Goal: Task Accomplishment & Management: Manage account settings

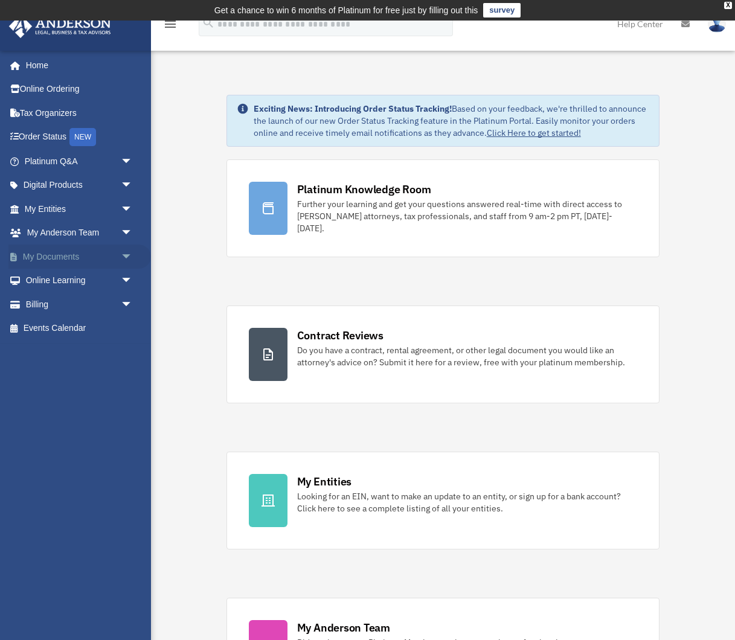
click at [127, 252] on span "arrow_drop_down" at bounding box center [133, 257] width 24 height 25
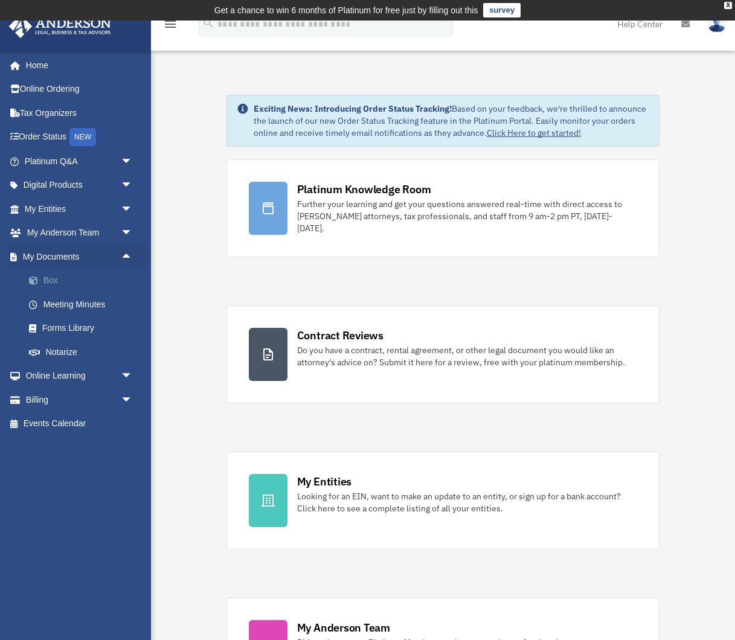
click at [51, 277] on link "Box" at bounding box center [84, 281] width 134 height 24
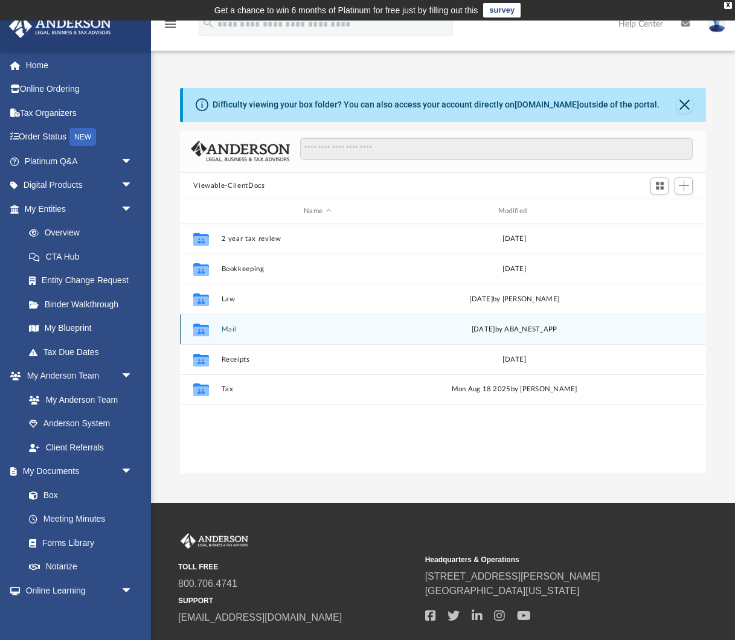
scroll to position [274, 525]
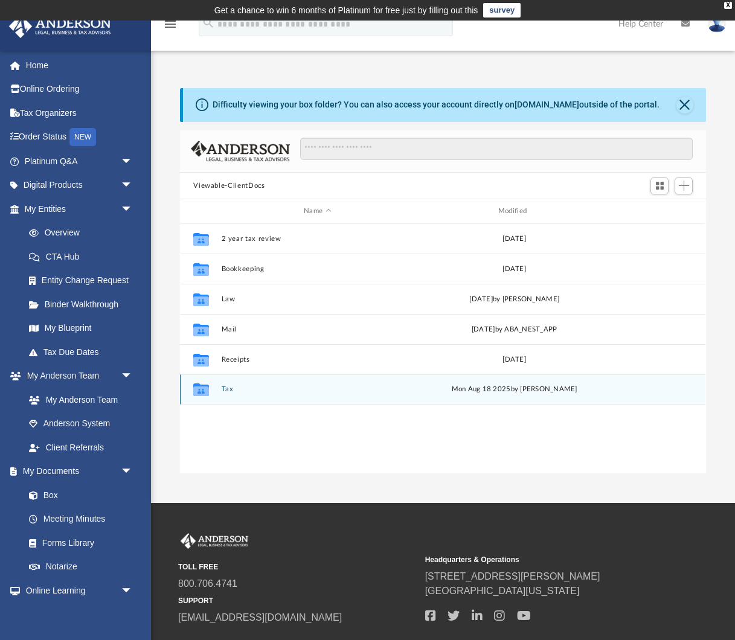
click at [231, 395] on div "Collaborated Folder Tax Mon Aug 18 2025 by Andrew Vaughn" at bounding box center [442, 389] width 525 height 30
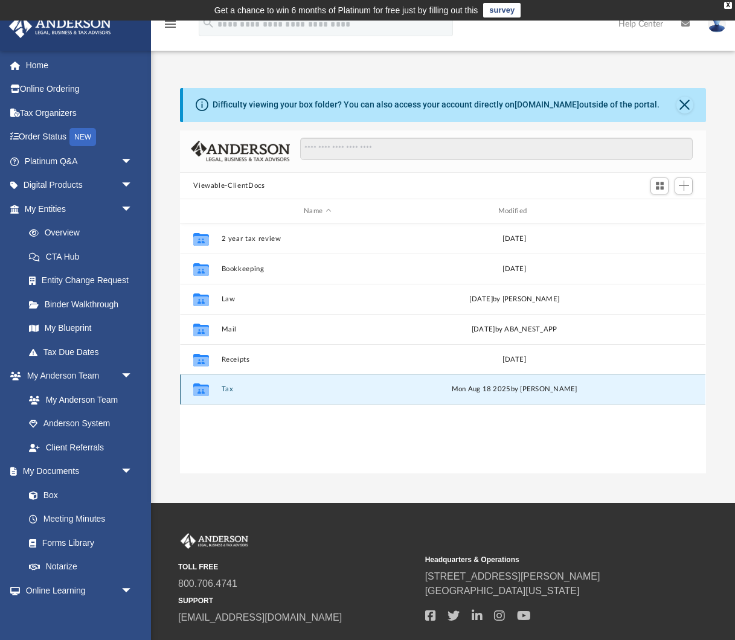
click at [225, 391] on button "Tax" at bounding box center [318, 390] width 192 height 8
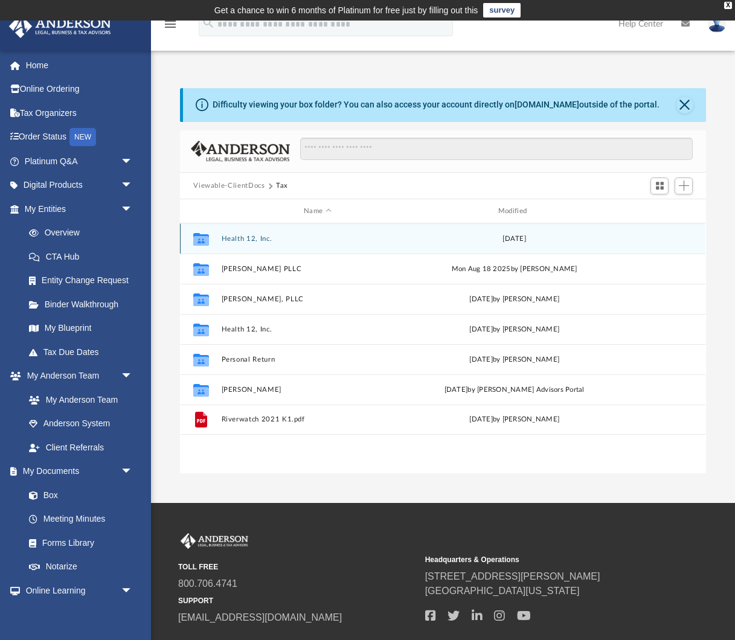
click at [244, 238] on button "Health 12, Inc." at bounding box center [318, 239] width 192 height 8
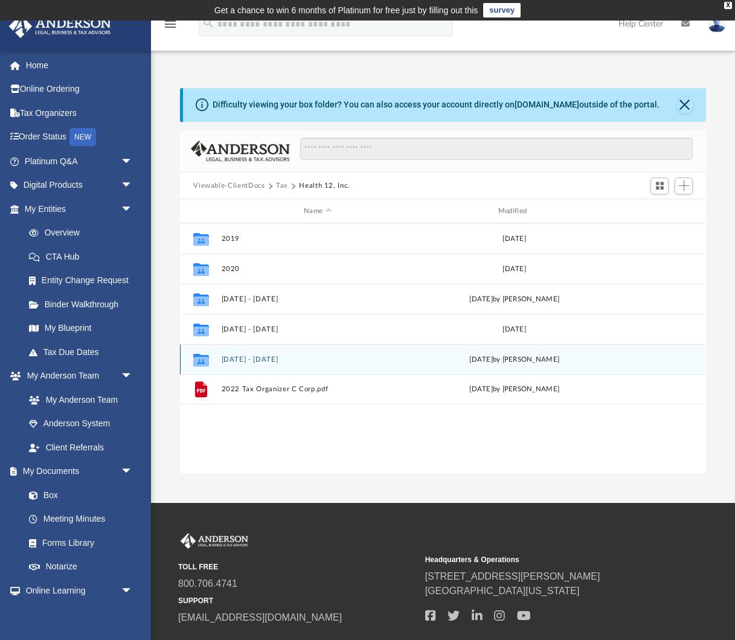
click at [226, 361] on button "Oct 1 2023 - Sept 30 24" at bounding box center [318, 360] width 192 height 8
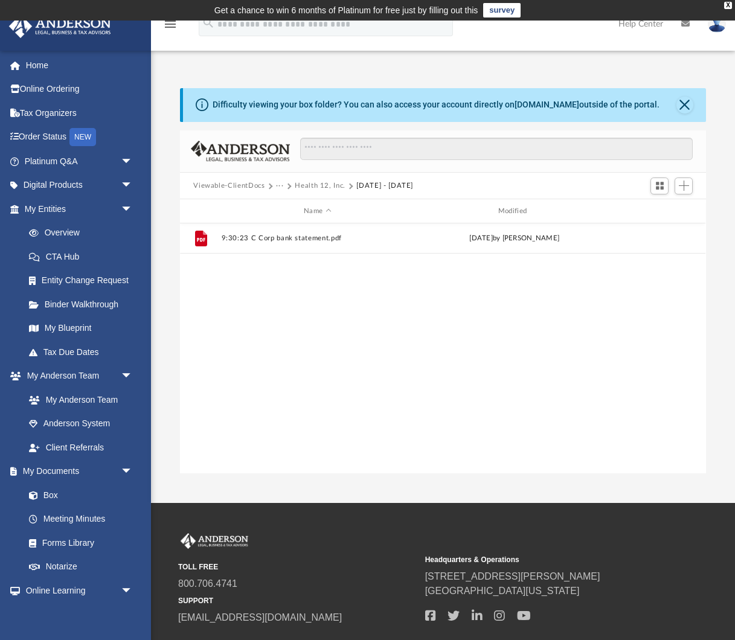
click at [373, 184] on button "Oct 1 2023 - Sept 30 24" at bounding box center [384, 186] width 57 height 11
click at [323, 184] on button "Health 12, Inc." at bounding box center [320, 186] width 51 height 11
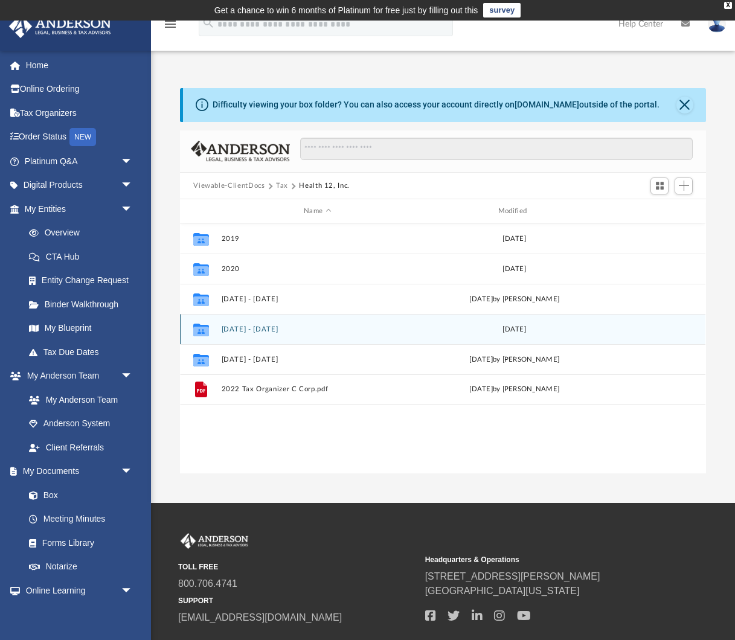
click at [247, 333] on div "Collaborated Folder Oct 1 2022 - Sept 30 2023 Tue Jul 23 2024" at bounding box center [442, 329] width 525 height 30
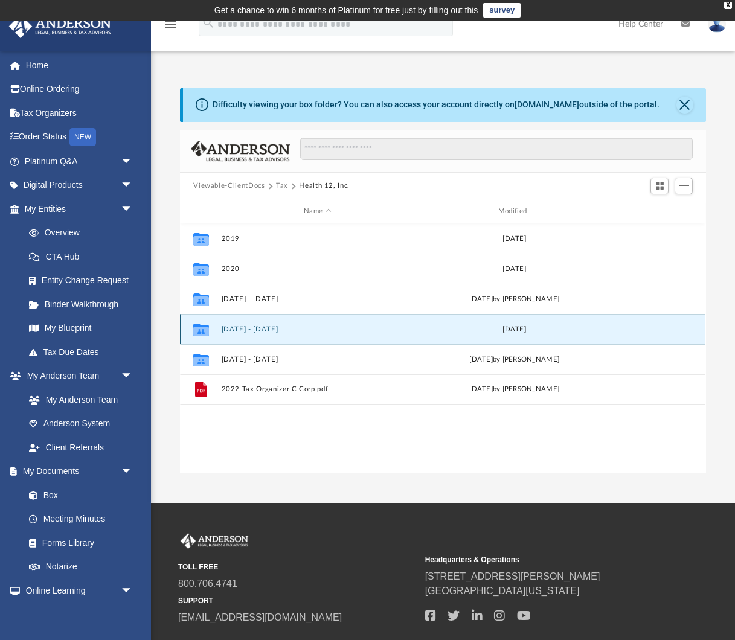
click at [244, 324] on div "Collaborated Folder Oct 1 2022 - Sept 30 2023 Tue Jul 23 2024" at bounding box center [442, 329] width 525 height 30
click at [242, 328] on button "Oct 1 2022 - Sept 30 2023" at bounding box center [318, 329] width 192 height 8
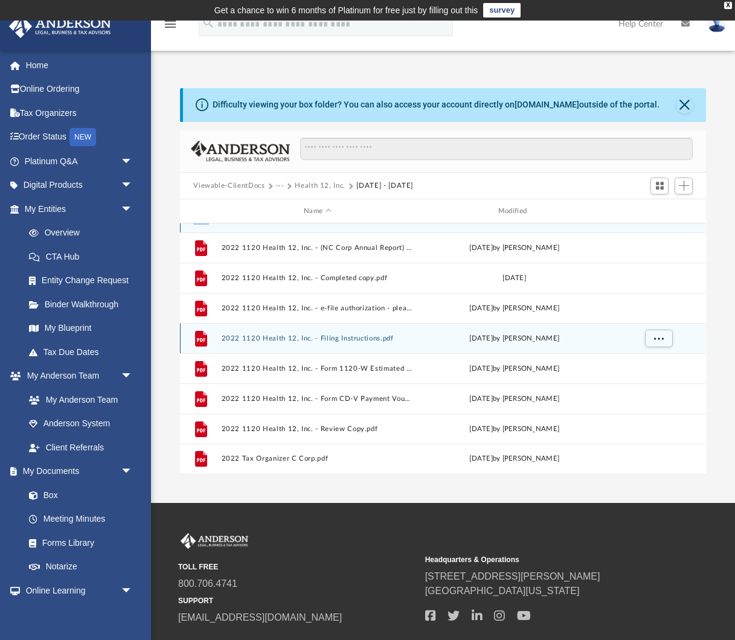
scroll to position [0, 0]
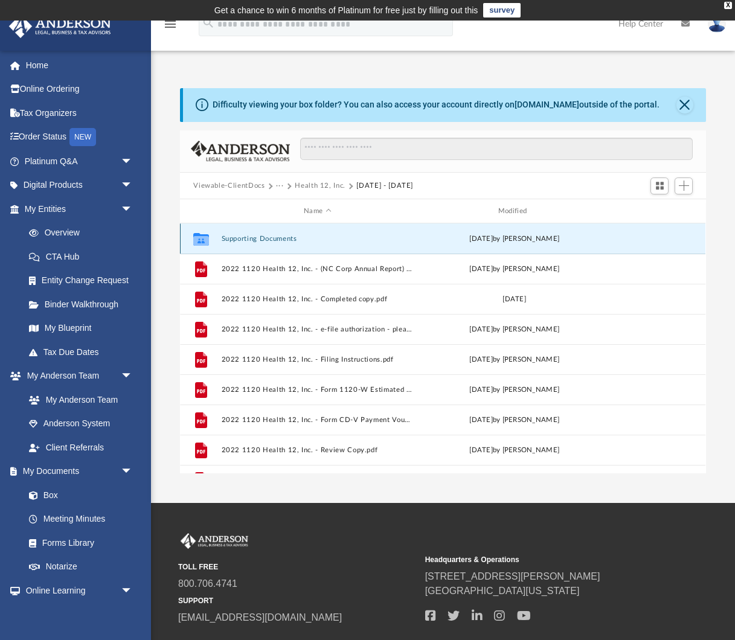
click at [239, 237] on button "Supporting Documents" at bounding box center [318, 239] width 192 height 8
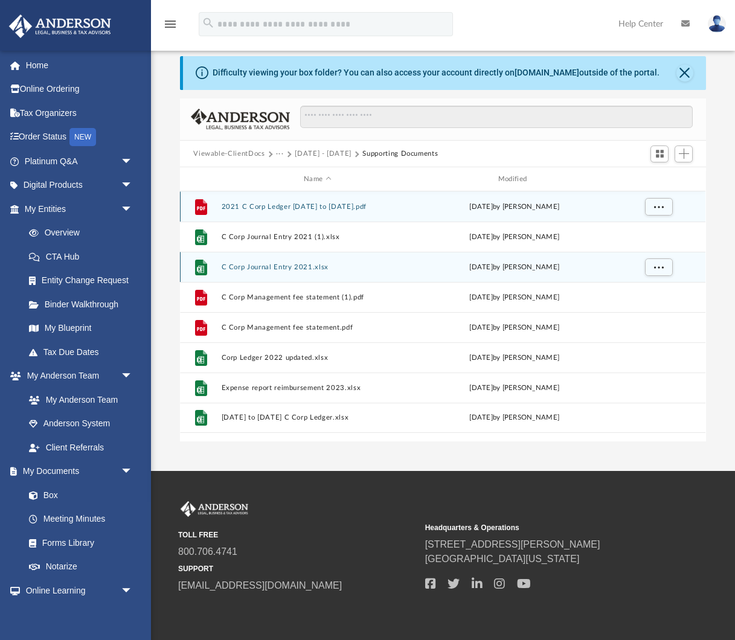
scroll to position [33, 0]
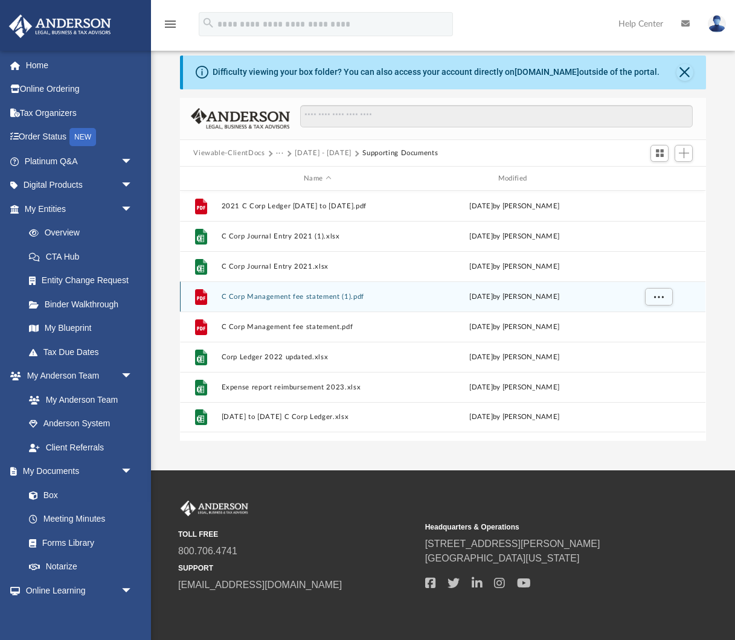
click at [313, 295] on button "C Corp Management fee statement (1).pdf" at bounding box center [318, 297] width 192 height 8
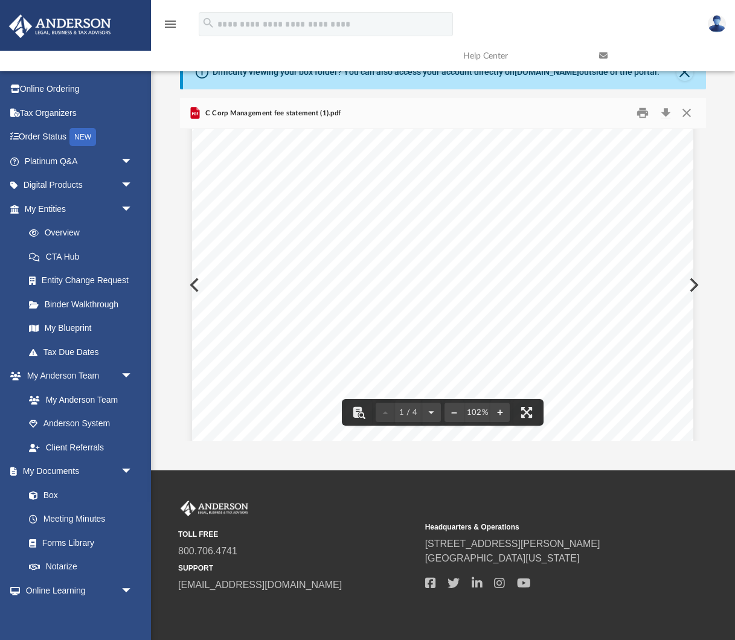
scroll to position [289, 0]
click at [688, 110] on button "Close" at bounding box center [687, 113] width 22 height 19
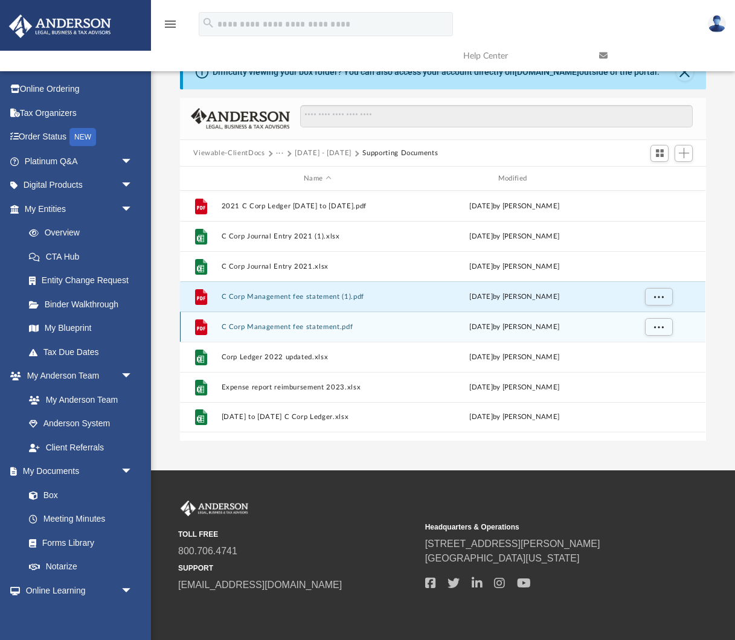
click at [292, 327] on button "C Corp Management fee statement.pdf" at bounding box center [318, 327] width 192 height 8
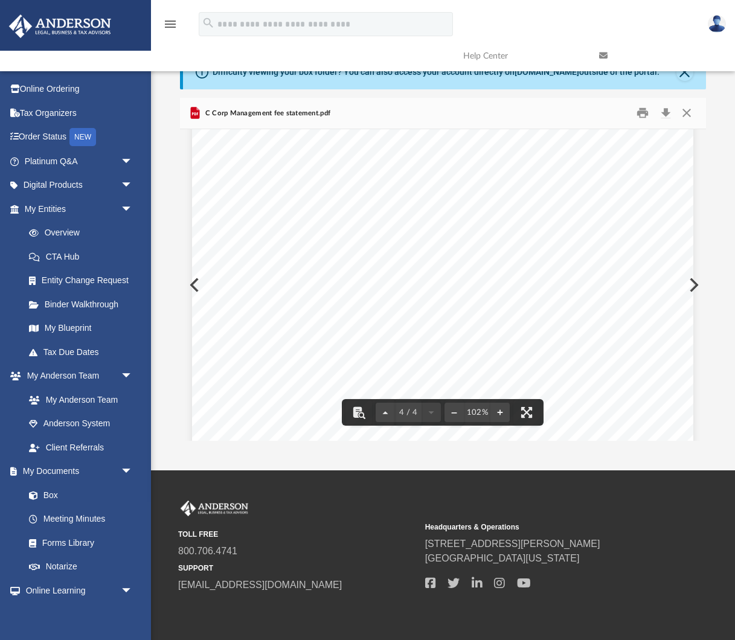
scroll to position [2355, 0]
click at [687, 112] on button "Close" at bounding box center [687, 113] width 22 height 19
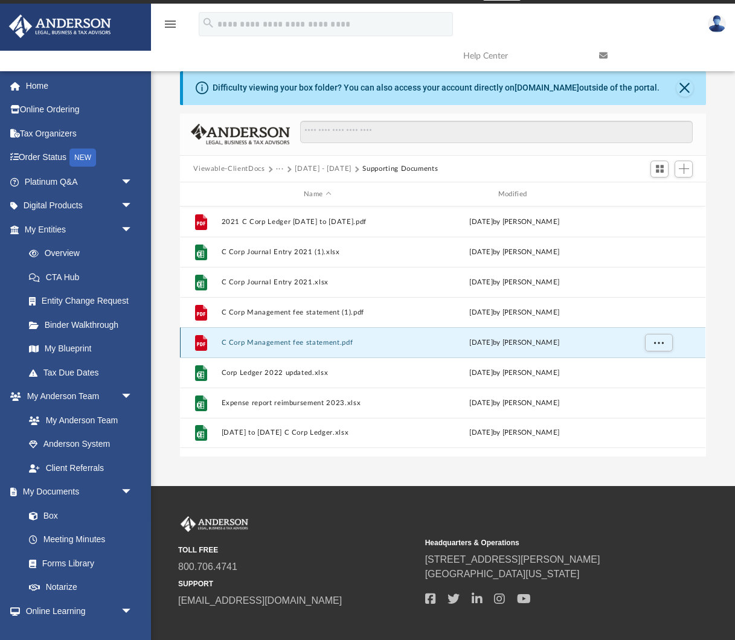
scroll to position [0, 0]
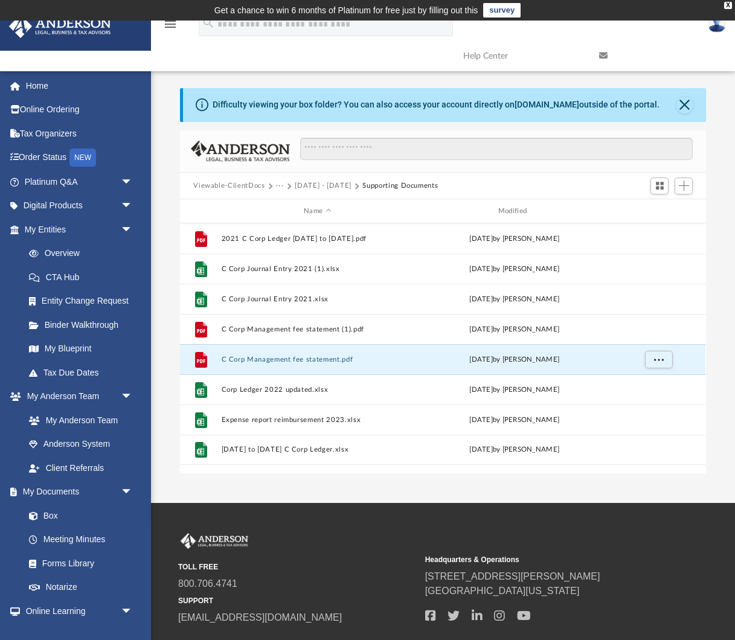
click at [325, 185] on button "Oct 1 2022 - Sept 30 2023" at bounding box center [323, 186] width 57 height 11
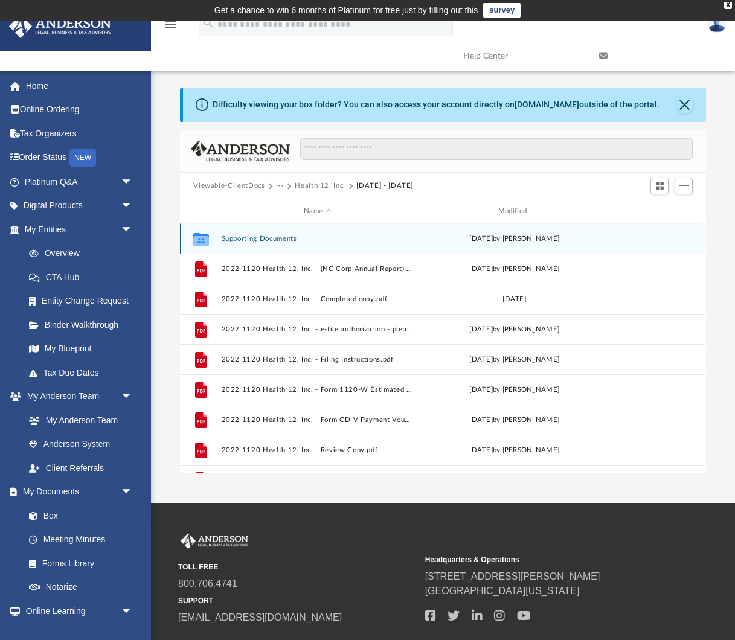
click at [273, 239] on button "Supporting Documents" at bounding box center [318, 239] width 192 height 8
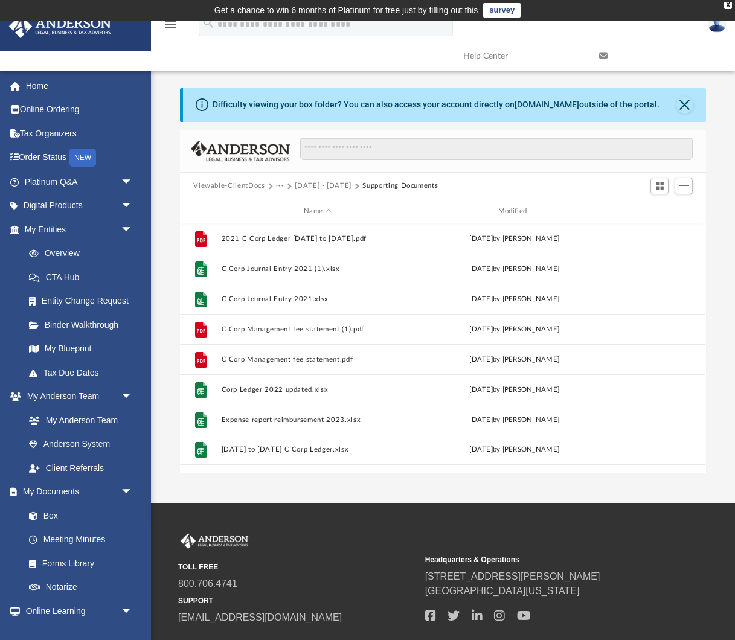
click at [312, 185] on button "Oct 1 2022 - Sept 30 2023" at bounding box center [323, 186] width 57 height 11
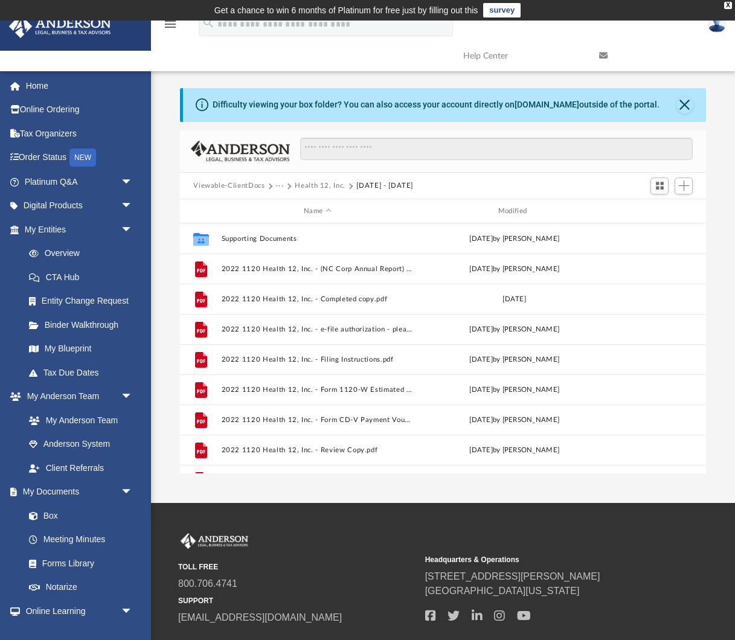
click at [279, 183] on button "···" at bounding box center [280, 186] width 8 height 11
click at [313, 186] on button "Health 12, Inc." at bounding box center [320, 186] width 51 height 11
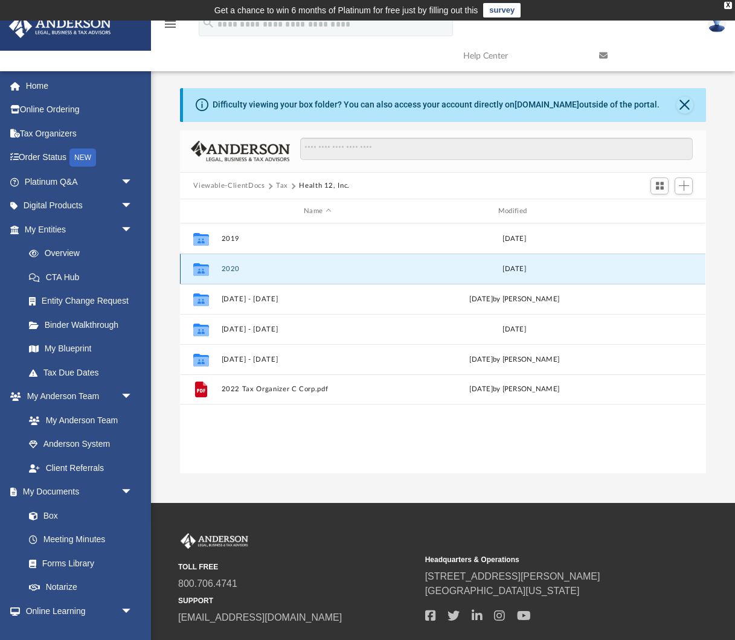
click at [230, 265] on button "2020" at bounding box center [318, 269] width 192 height 8
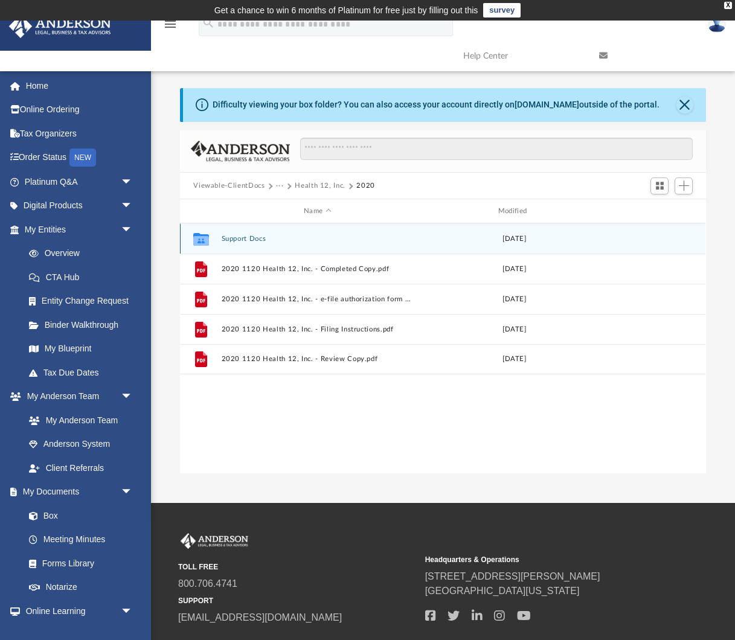
click at [247, 239] on button "Support Docs" at bounding box center [318, 239] width 192 height 8
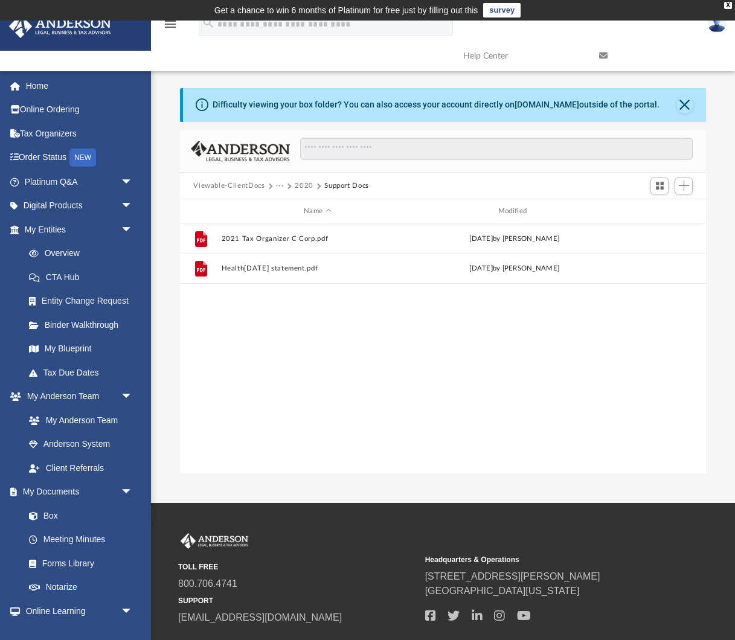
click at [299, 184] on button "2020" at bounding box center [304, 186] width 19 height 11
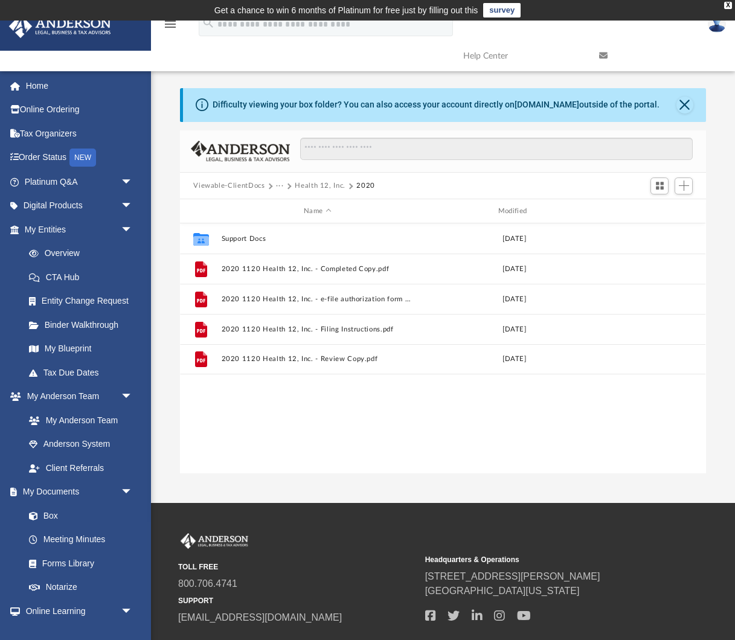
click at [281, 186] on button "···" at bounding box center [280, 186] width 8 height 11
click at [303, 186] on button "Health 12, Inc." at bounding box center [320, 186] width 51 height 11
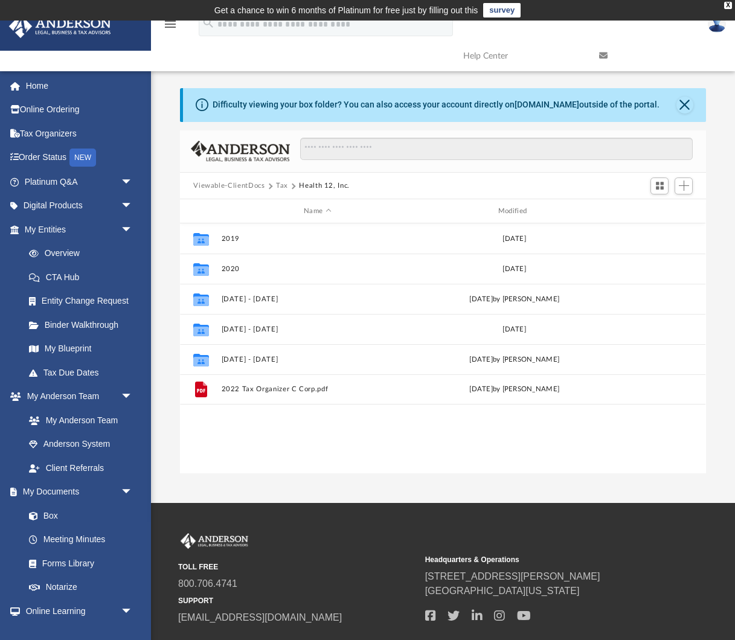
click at [282, 185] on button "Tax" at bounding box center [282, 186] width 12 height 11
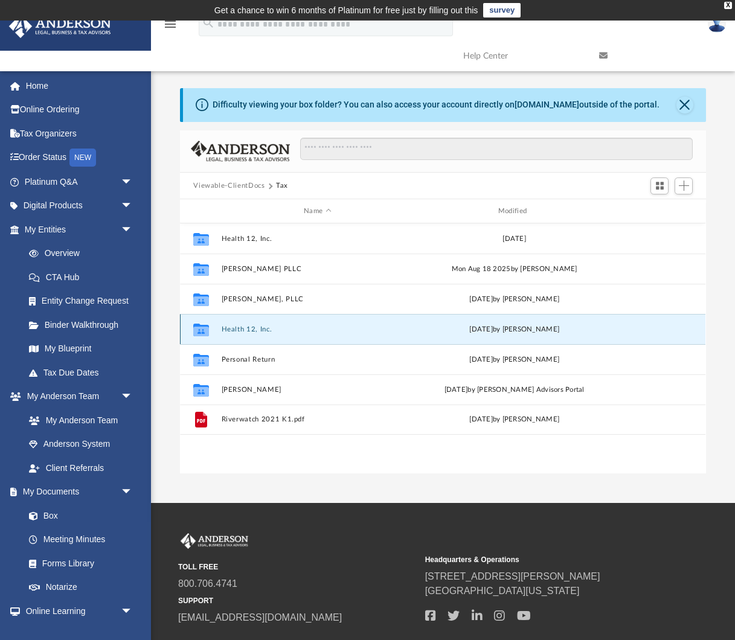
click at [244, 327] on button "Health 12, Inc." at bounding box center [318, 329] width 192 height 8
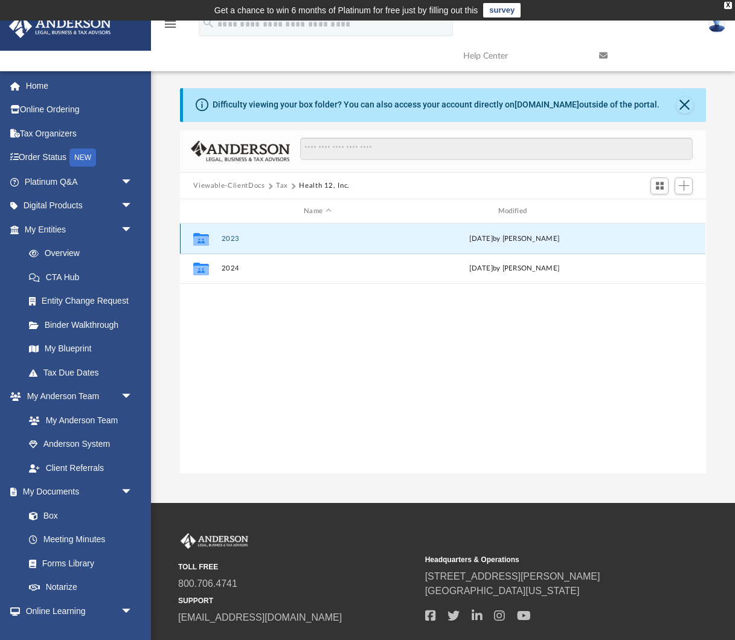
click at [234, 238] on button "2023" at bounding box center [318, 239] width 192 height 8
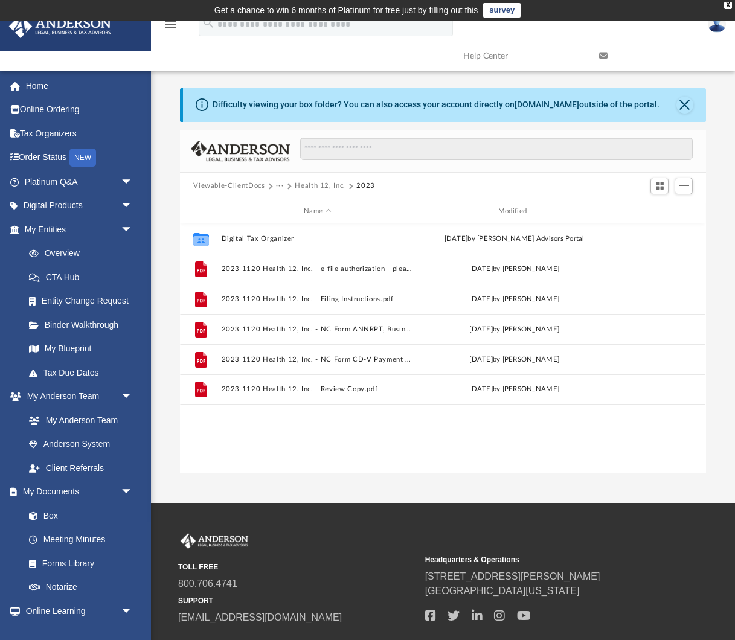
click at [315, 187] on button "Health 12, Inc." at bounding box center [320, 186] width 51 height 11
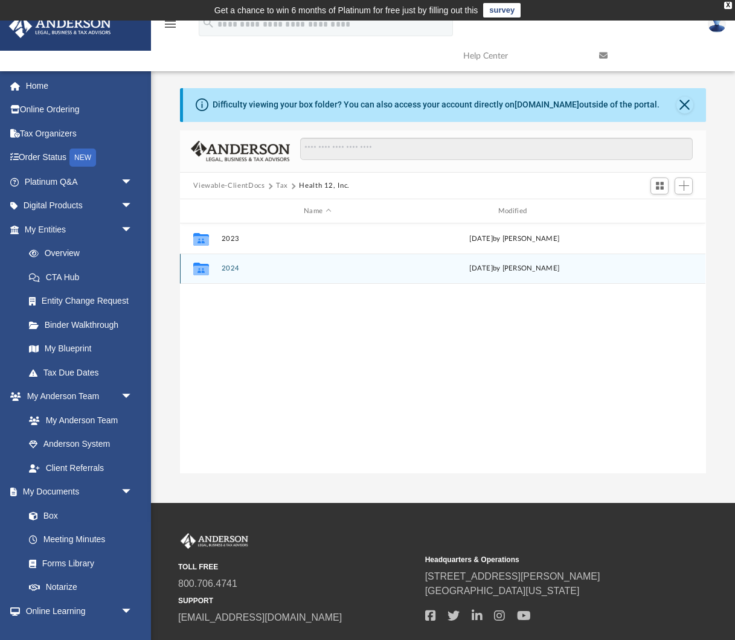
click at [225, 267] on button "2024" at bounding box center [318, 269] width 192 height 8
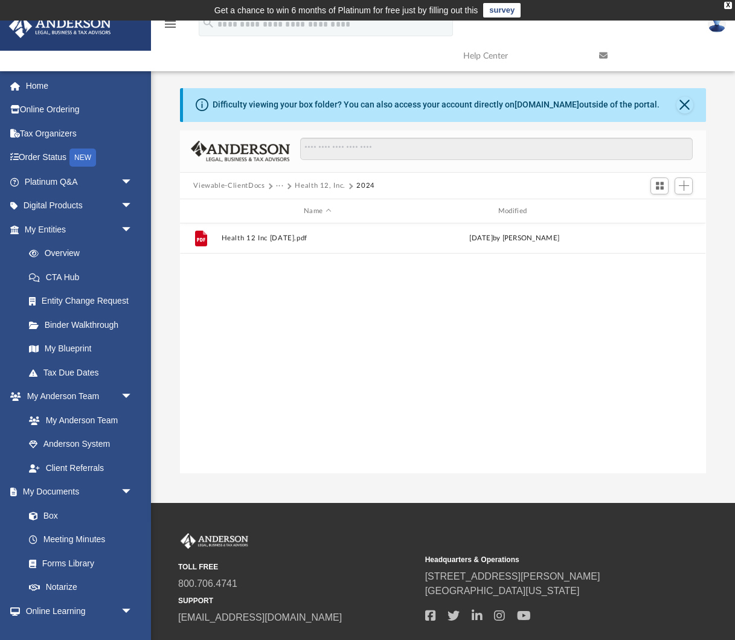
click at [315, 184] on button "Health 12, Inc." at bounding box center [320, 186] width 51 height 11
click at [284, 188] on button "Tax" at bounding box center [282, 186] width 12 height 11
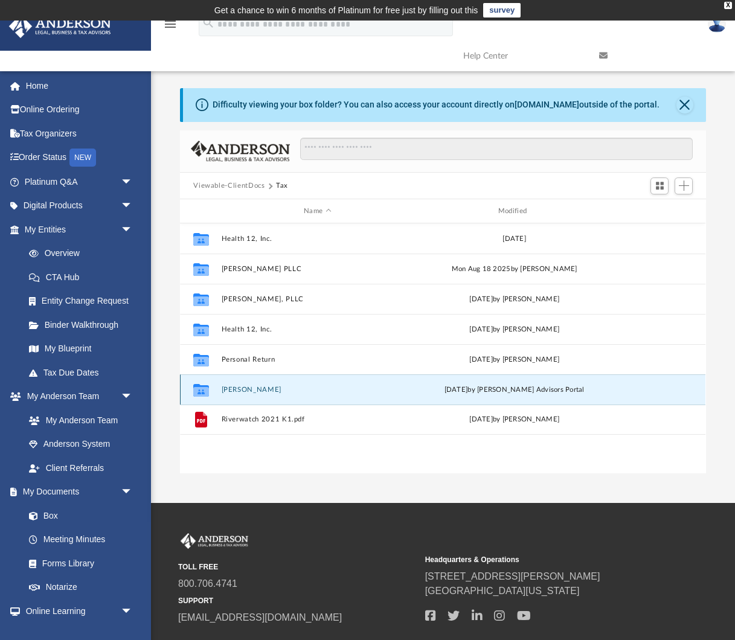
click at [233, 390] on button "[PERSON_NAME]" at bounding box center [318, 390] width 192 height 8
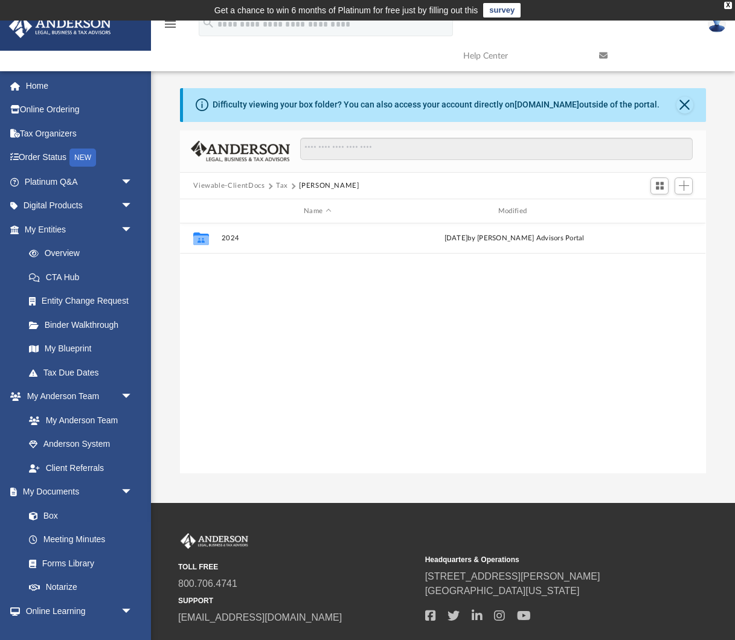
click at [282, 185] on button "Tax" at bounding box center [282, 186] width 12 height 11
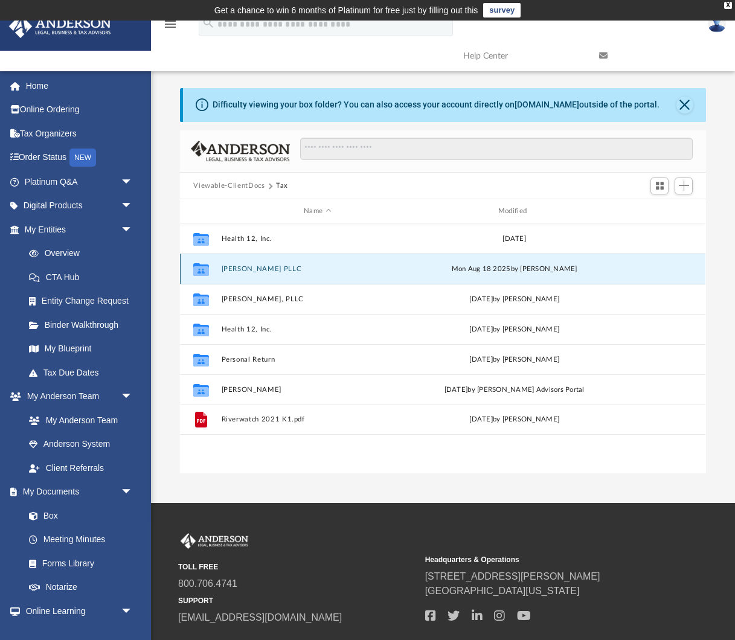
click at [252, 269] on button "[PERSON_NAME] PLLC" at bounding box center [318, 269] width 192 height 8
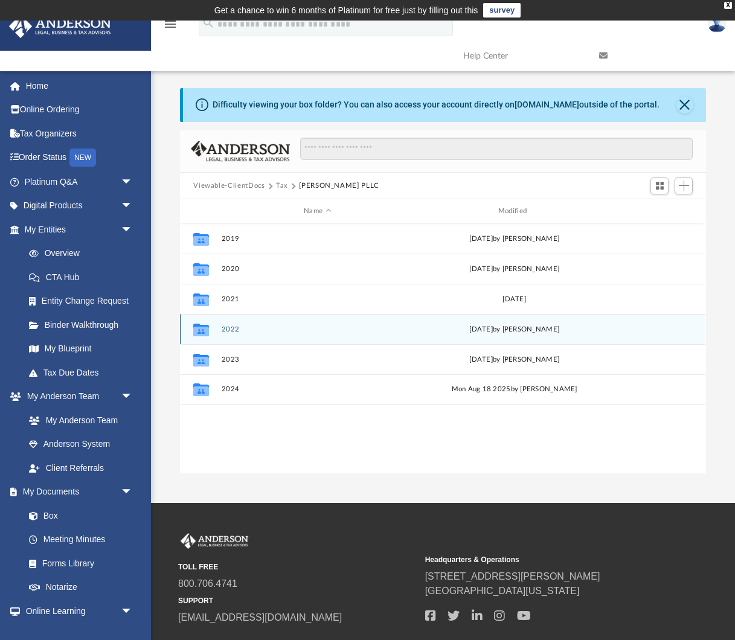
click at [239, 327] on button "2022" at bounding box center [318, 329] width 192 height 8
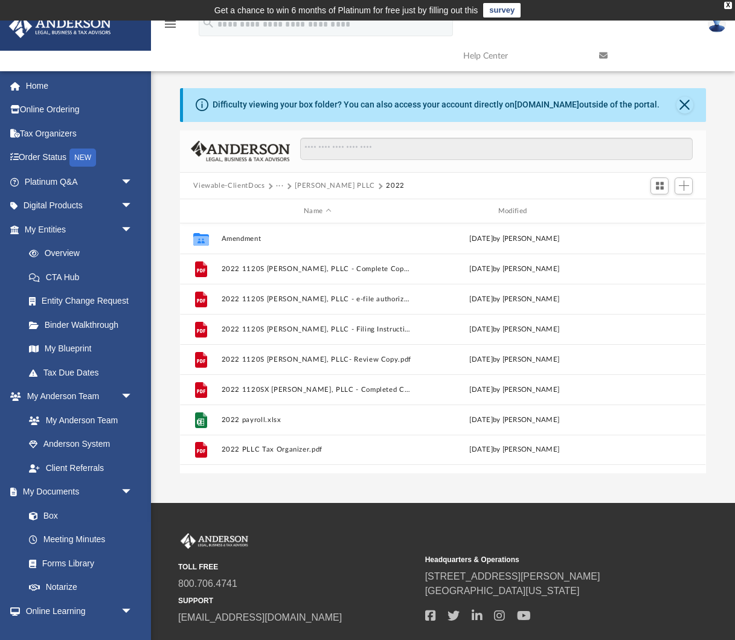
click at [325, 185] on button "[PERSON_NAME] PLLC" at bounding box center [335, 186] width 80 height 11
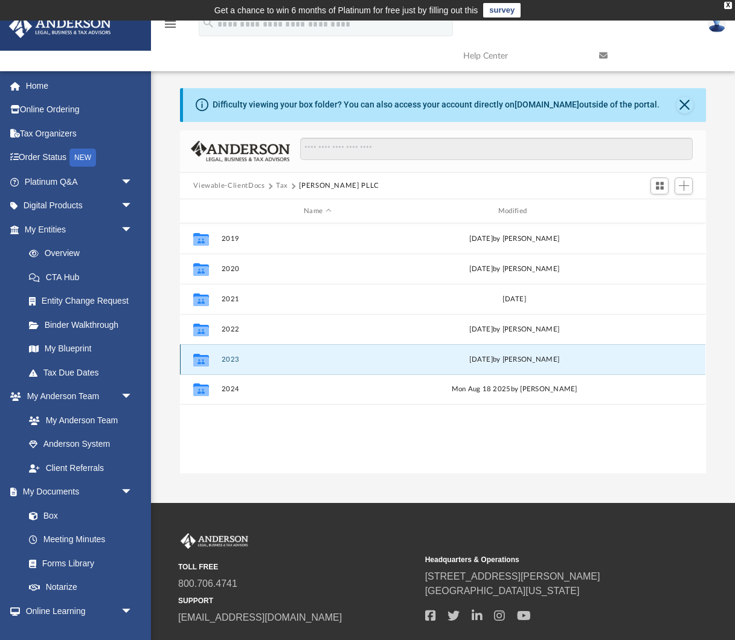
click at [232, 357] on button "2023" at bounding box center [318, 360] width 192 height 8
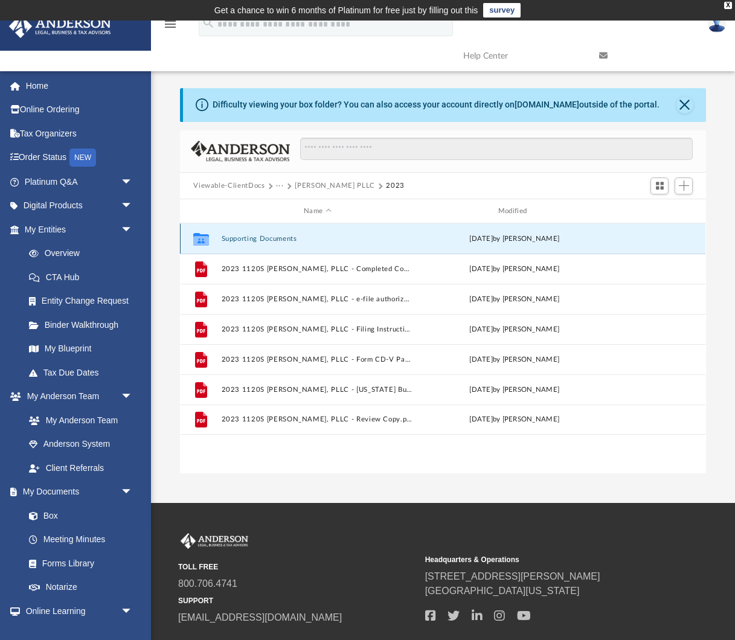
click at [263, 237] on button "Supporting Documents" at bounding box center [318, 239] width 192 height 8
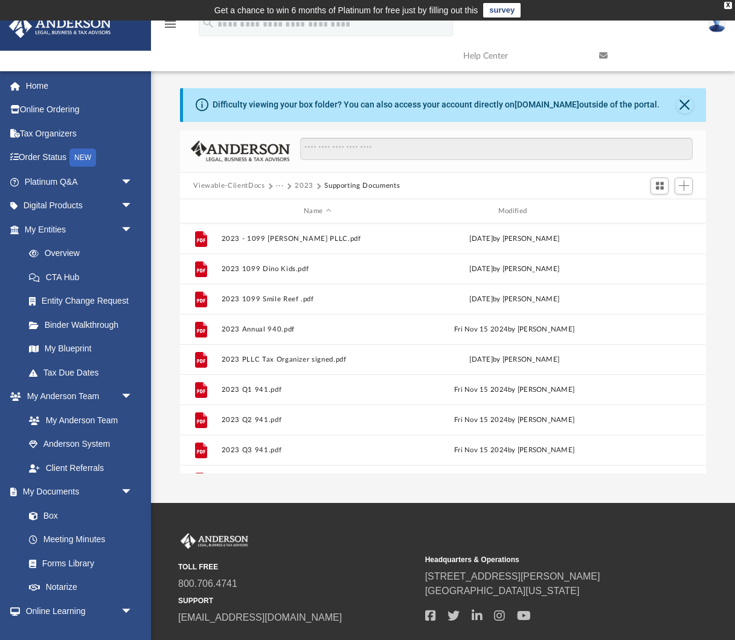
click at [308, 181] on button "2023" at bounding box center [304, 186] width 19 height 11
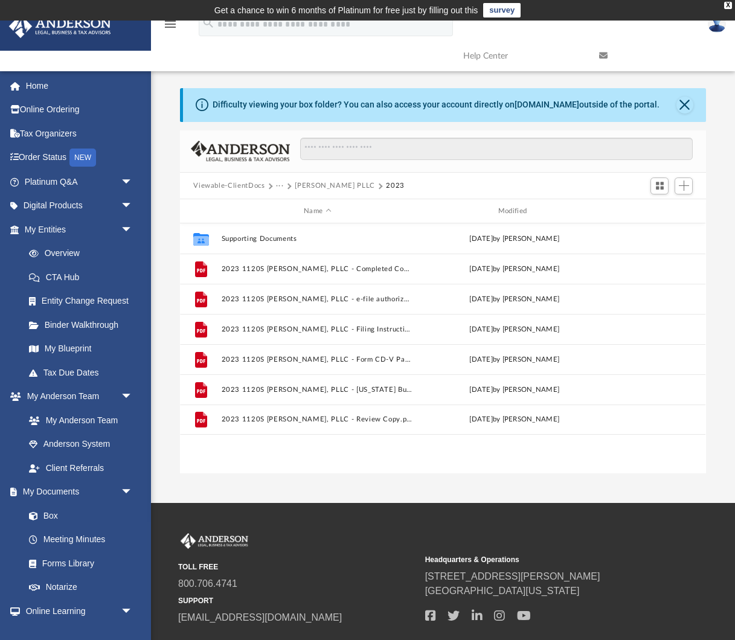
click at [306, 187] on button "[PERSON_NAME] PLLC" at bounding box center [335, 186] width 80 height 11
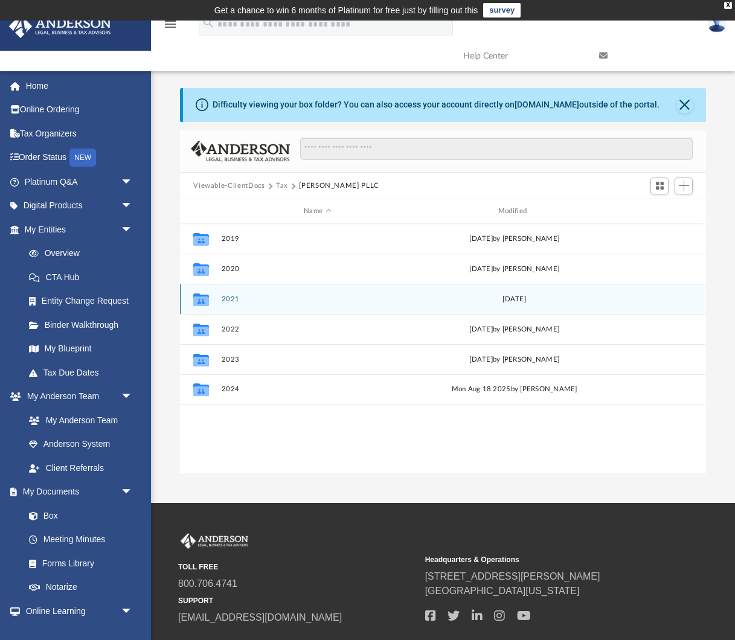
click at [237, 296] on button "2021" at bounding box center [318, 299] width 192 height 8
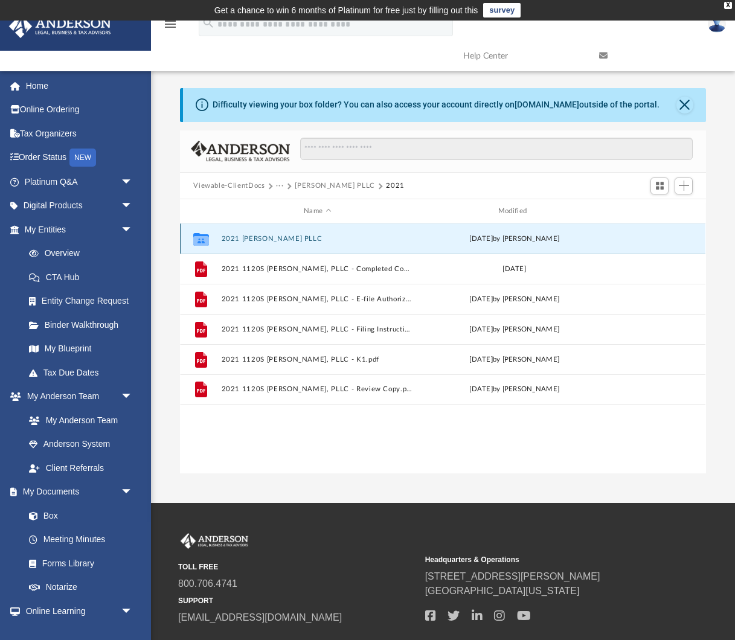
click at [283, 236] on button "2021 Andrew Vaughn PLLC" at bounding box center [318, 239] width 192 height 8
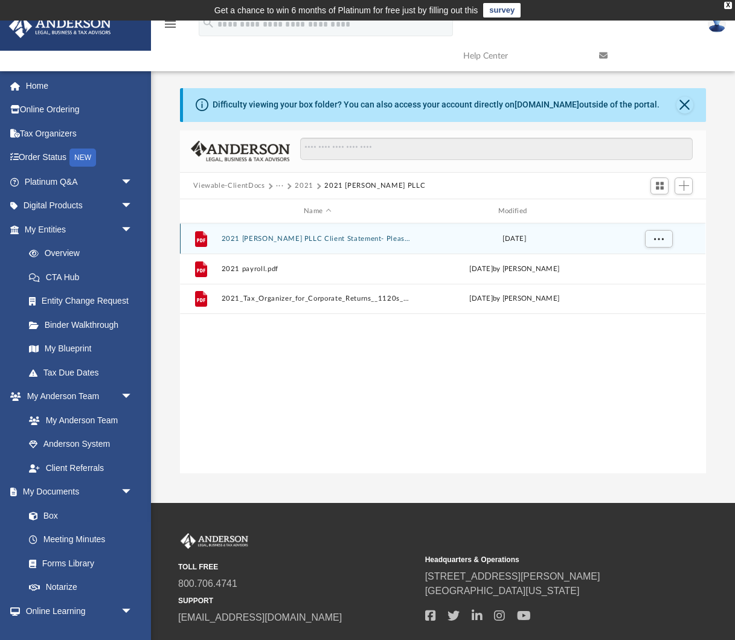
click at [293, 238] on button "2021 Andrew Vaughn PLLC Client Statement- Please Sign .pdf" at bounding box center [318, 239] width 192 height 8
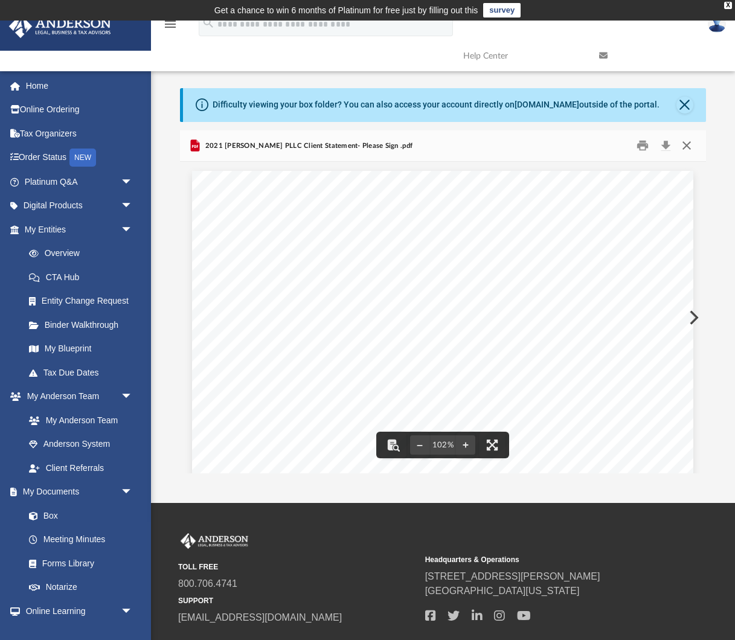
click at [691, 143] on button "Close" at bounding box center [687, 145] width 22 height 19
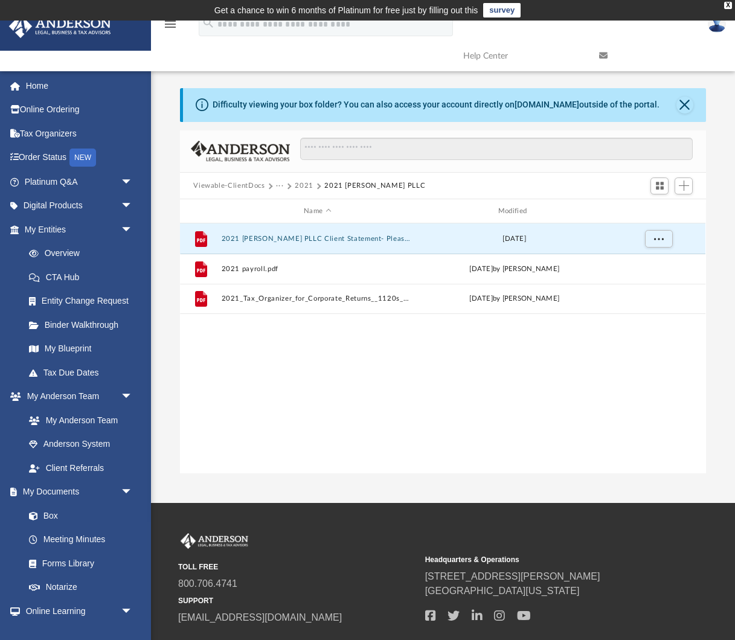
click at [303, 184] on button "2021" at bounding box center [304, 186] width 19 height 11
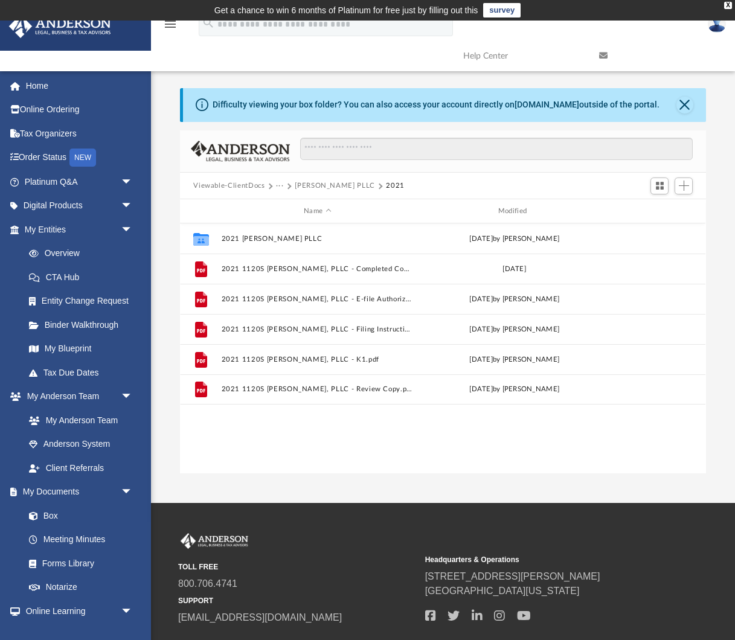
click at [324, 184] on button "[PERSON_NAME] PLLC" at bounding box center [335, 186] width 80 height 11
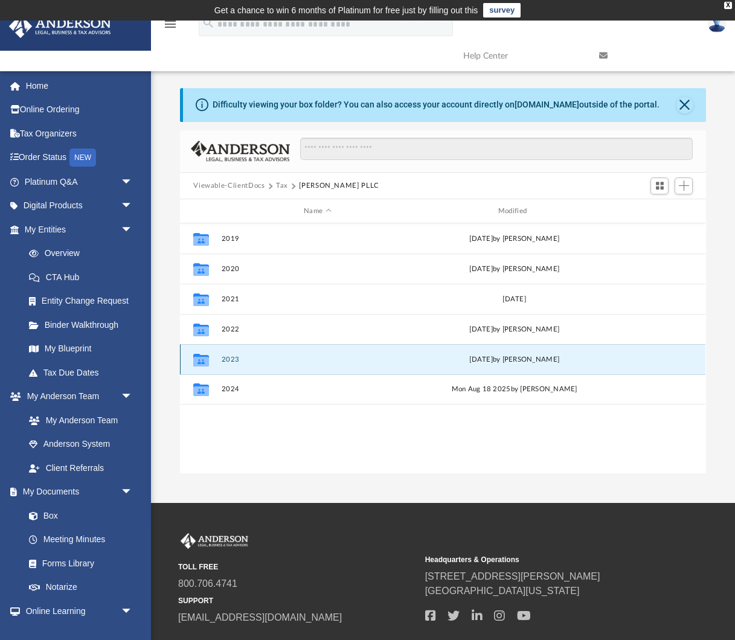
click at [225, 356] on button "2023" at bounding box center [318, 360] width 192 height 8
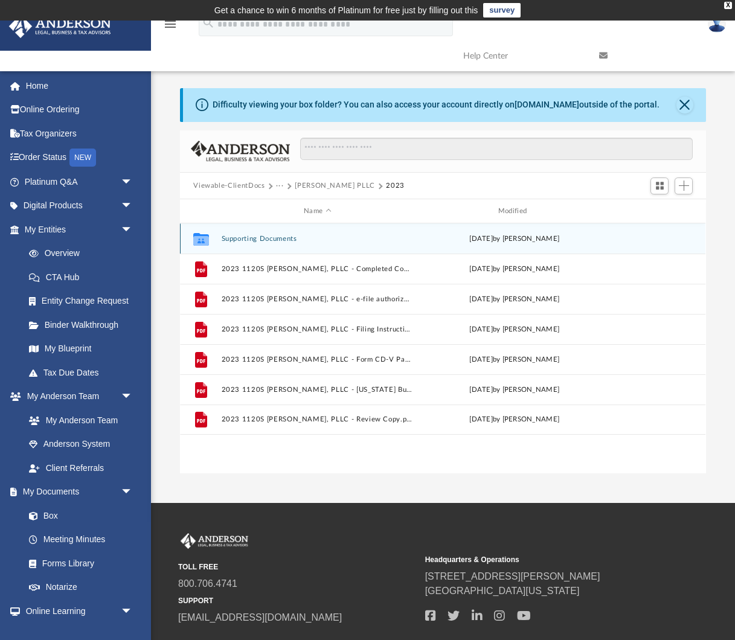
click at [245, 237] on button "Supporting Documents" at bounding box center [318, 239] width 192 height 8
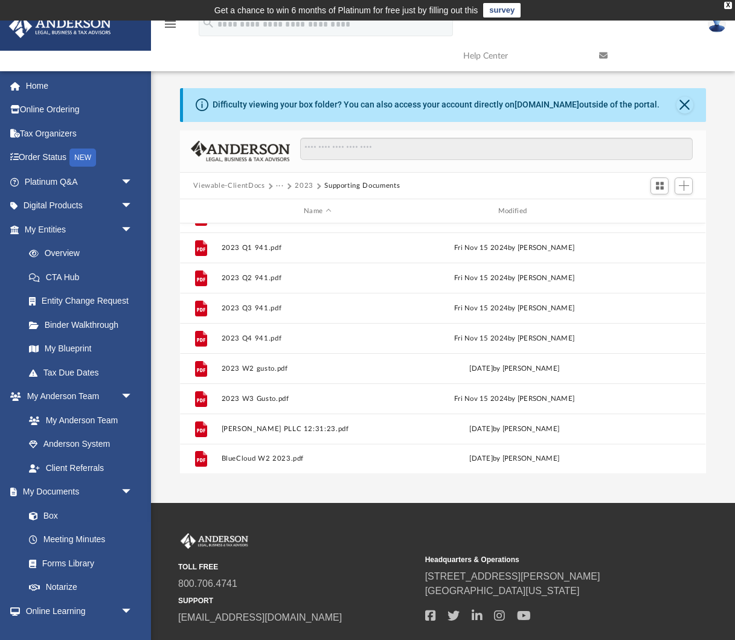
click at [306, 190] on button "2023" at bounding box center [304, 186] width 19 height 11
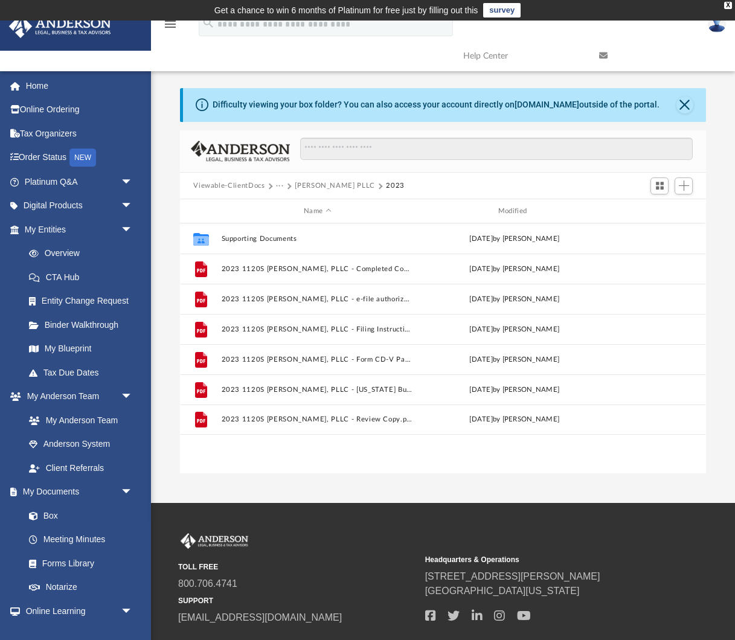
click at [309, 186] on button "[PERSON_NAME] PLLC" at bounding box center [335, 186] width 80 height 11
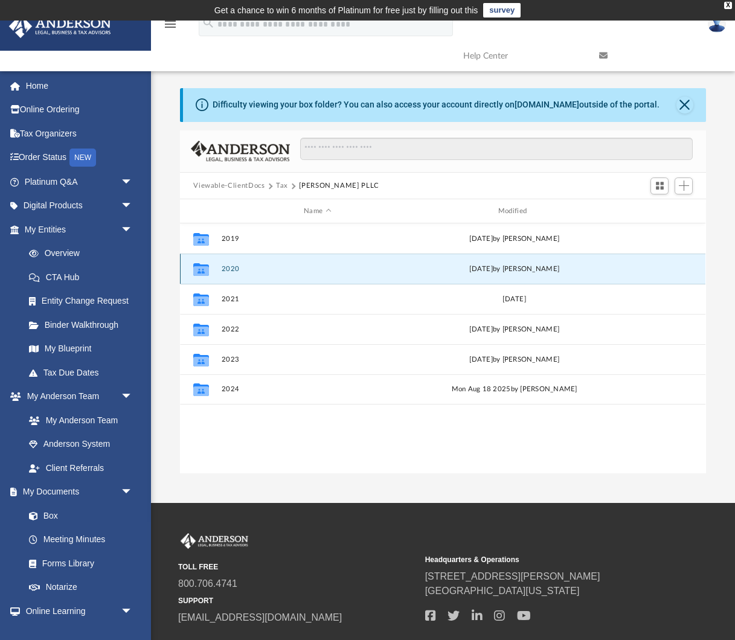
click at [231, 269] on button "2020" at bounding box center [318, 269] width 192 height 8
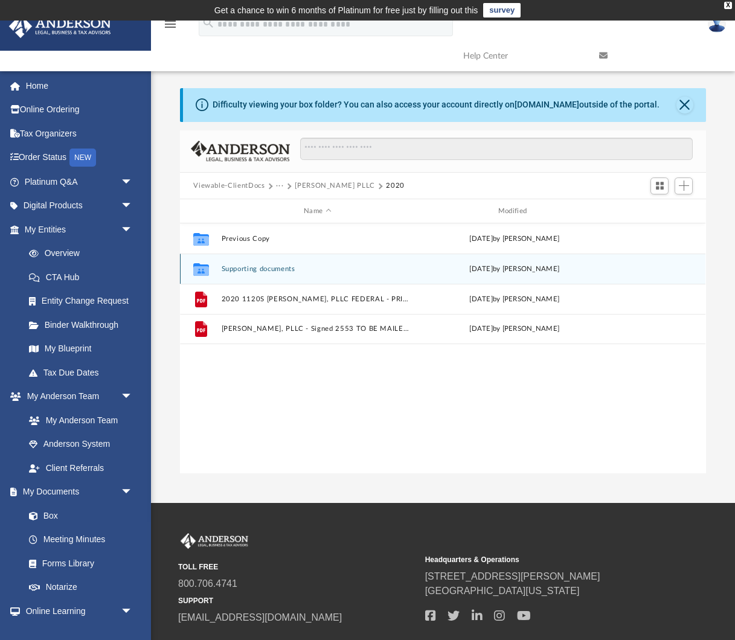
click at [278, 266] on button "Supporting documents" at bounding box center [318, 269] width 192 height 8
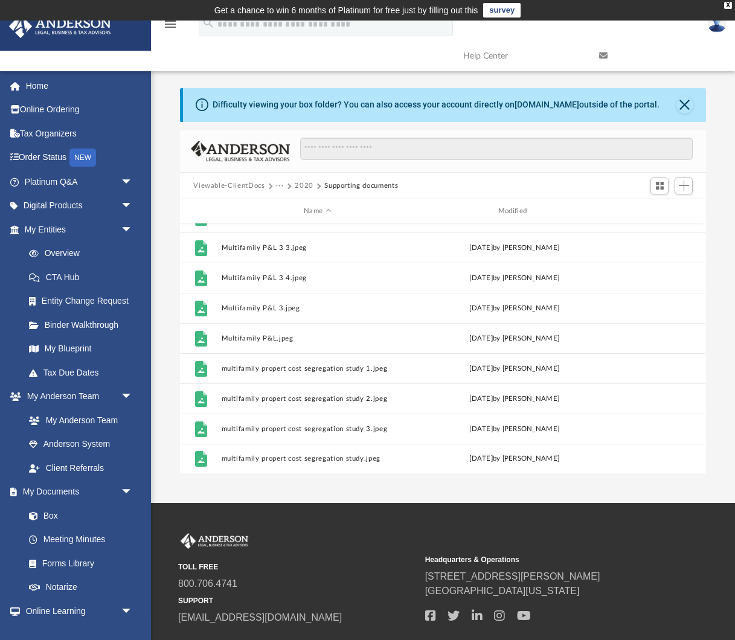
click at [306, 186] on button "2020" at bounding box center [304, 186] width 19 height 11
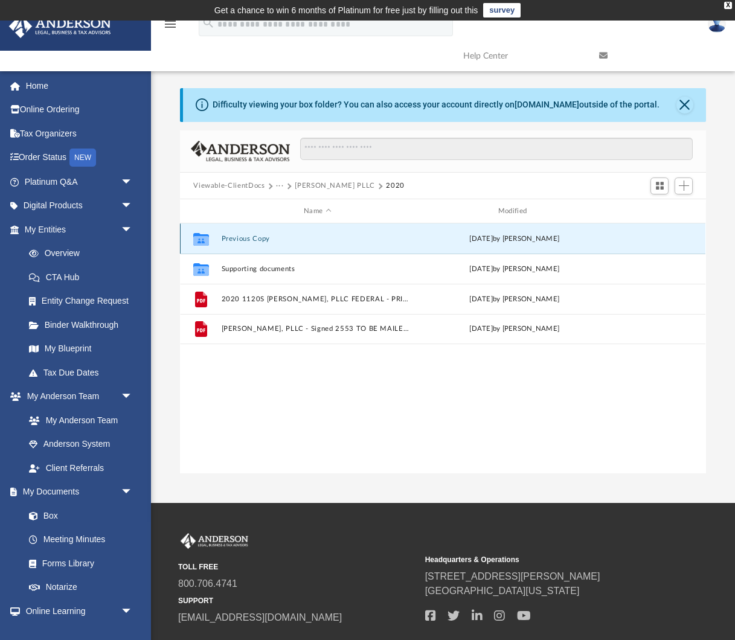
click at [256, 235] on button "Previous Copy" at bounding box center [318, 239] width 192 height 8
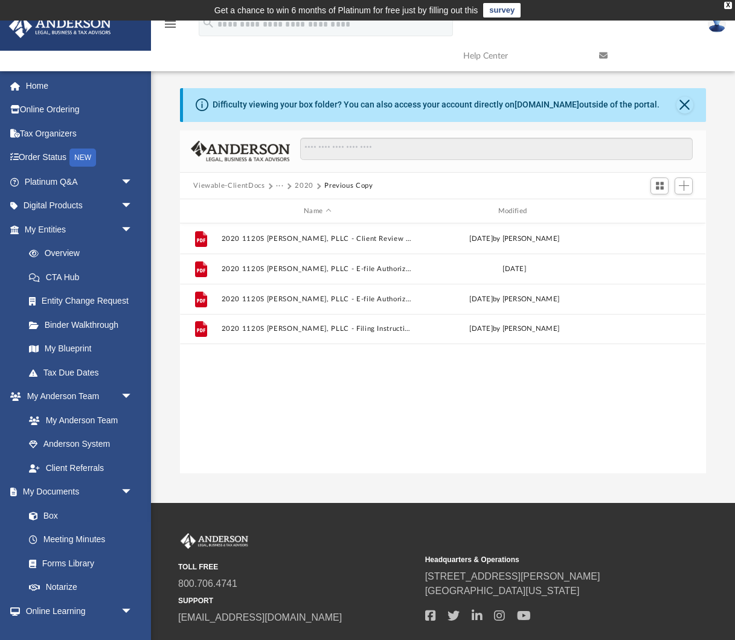
click at [306, 187] on button "2020" at bounding box center [304, 186] width 19 height 11
click at [315, 186] on button "[PERSON_NAME] PLLC" at bounding box center [335, 186] width 80 height 11
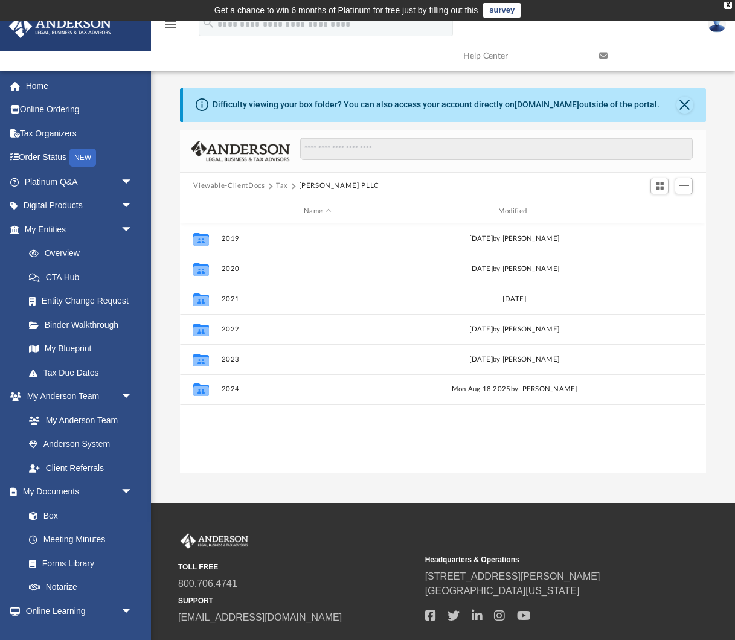
click at [284, 185] on button "Tax" at bounding box center [282, 186] width 12 height 11
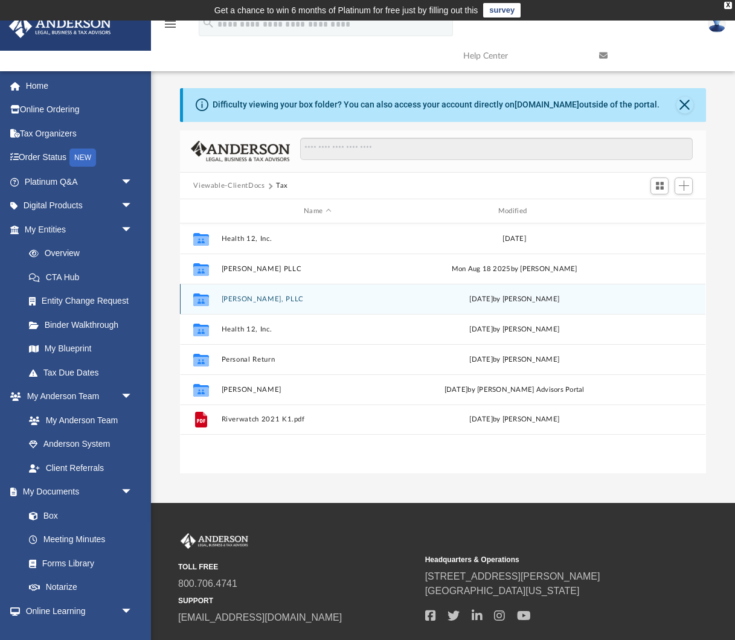
click at [264, 295] on button "[PERSON_NAME], PLLC" at bounding box center [318, 299] width 192 height 8
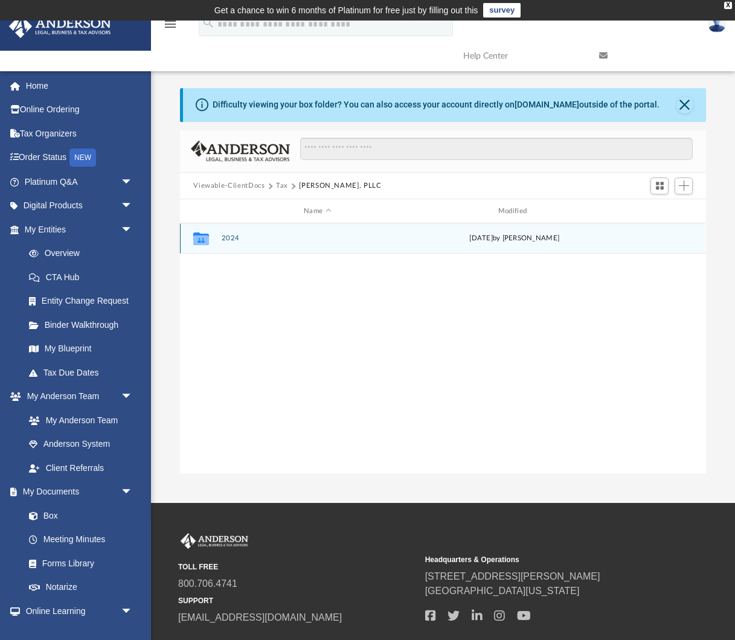
click at [236, 239] on button "2024" at bounding box center [318, 239] width 192 height 8
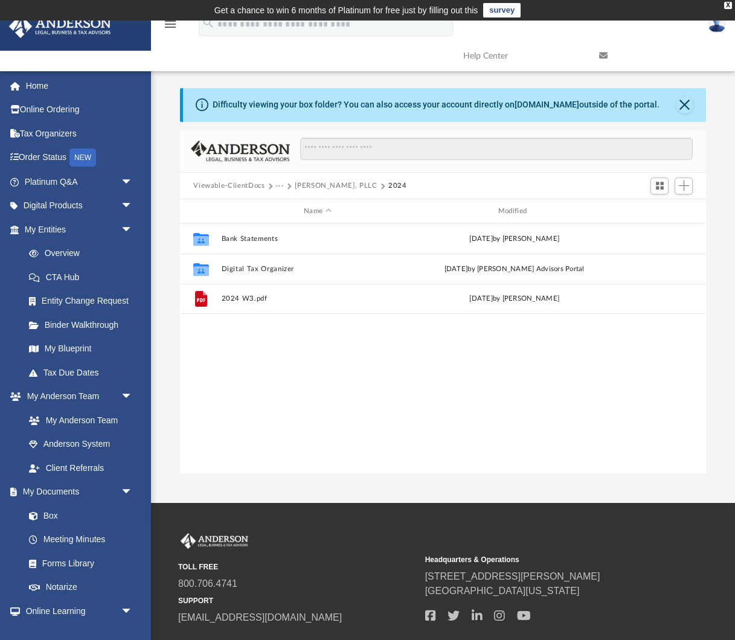
click at [329, 185] on button "[PERSON_NAME], PLLC" at bounding box center [336, 186] width 82 height 11
click at [280, 188] on button "Tax" at bounding box center [282, 186] width 12 height 11
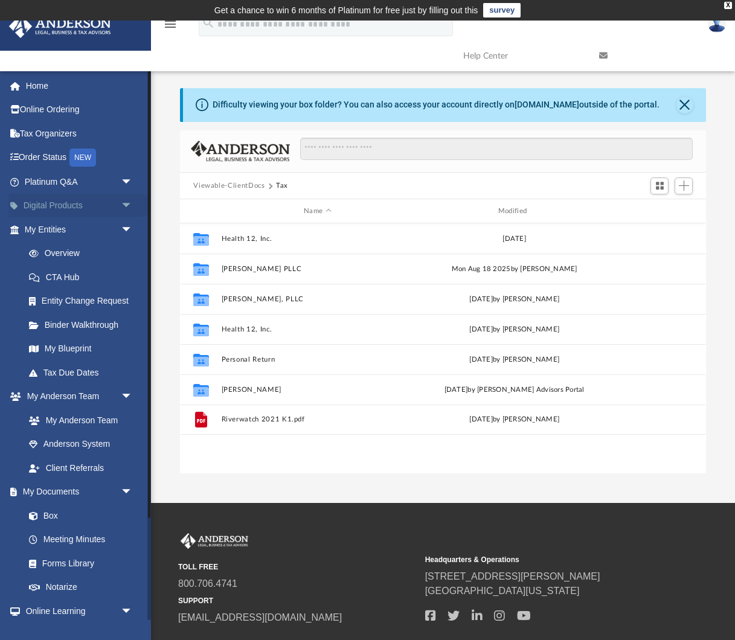
click at [129, 202] on span "arrow_drop_down" at bounding box center [133, 206] width 24 height 25
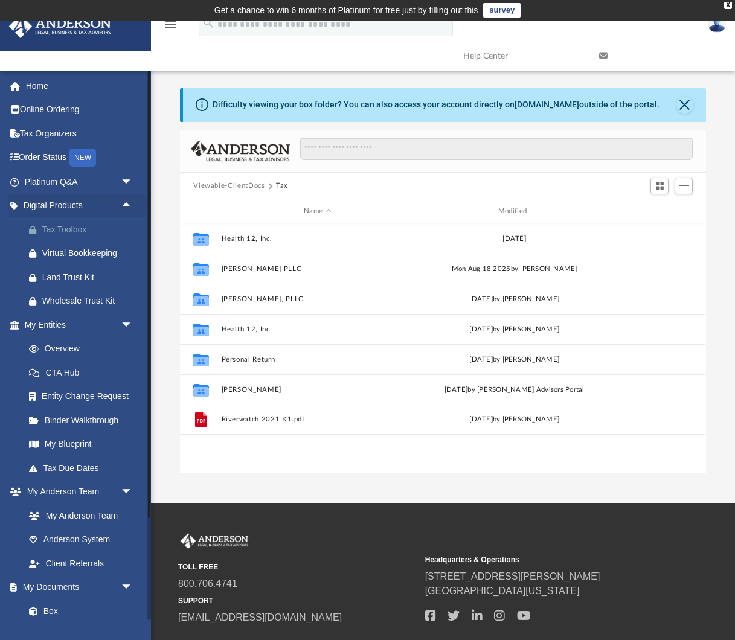
click at [77, 226] on div "Tax Toolbox" at bounding box center [89, 229] width 94 height 15
click at [40, 80] on link "Home" at bounding box center [79, 86] width 142 height 24
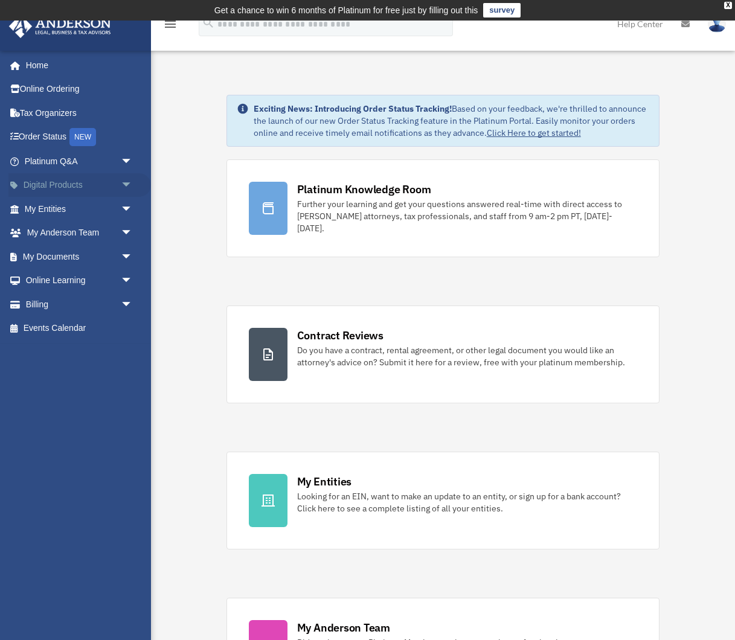
click at [127, 183] on span "arrow_drop_down" at bounding box center [133, 185] width 24 height 25
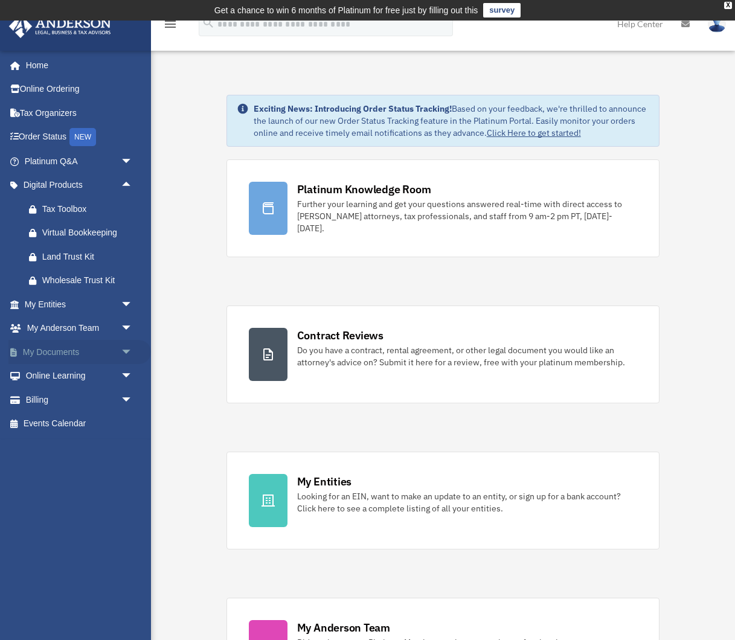
click at [123, 351] on span "arrow_drop_down" at bounding box center [133, 352] width 24 height 25
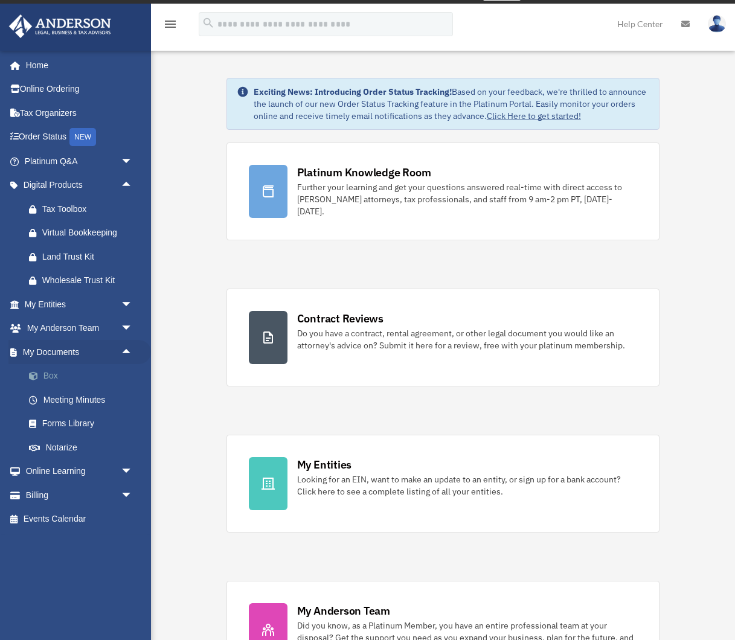
scroll to position [14, 0]
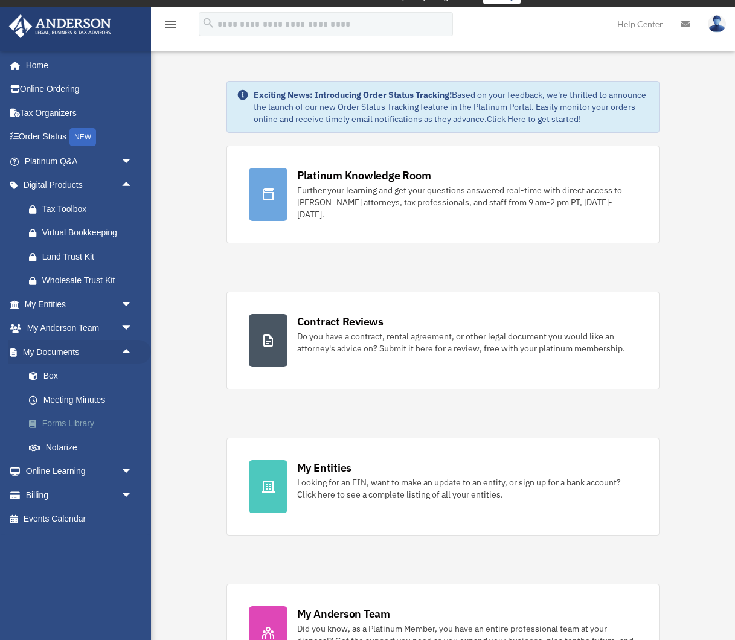
click at [86, 423] on link "Forms Library" at bounding box center [84, 424] width 134 height 24
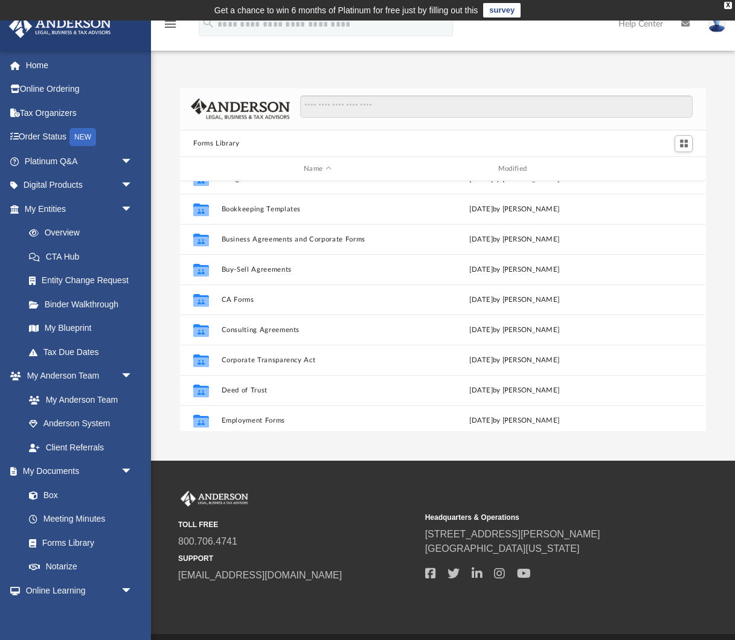
scroll to position [112, 0]
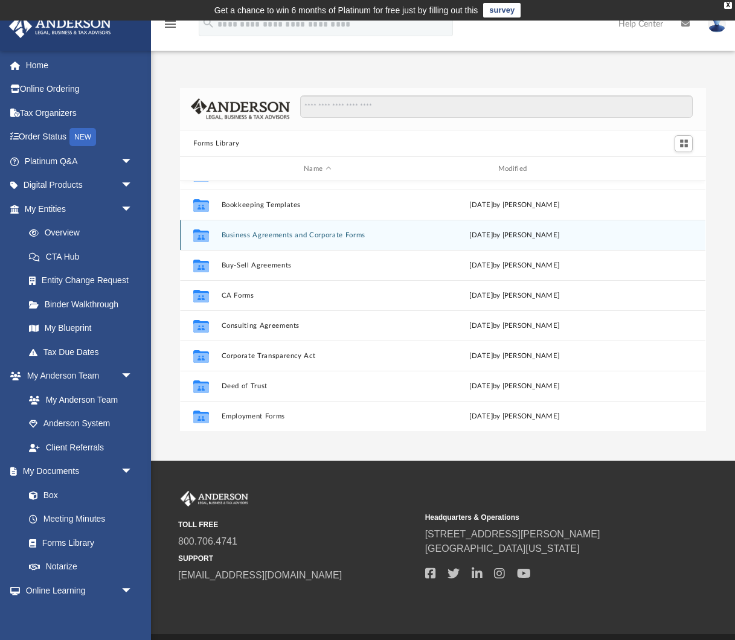
click at [339, 232] on button "Business Agreements and Corporate Forms" at bounding box center [318, 235] width 192 height 8
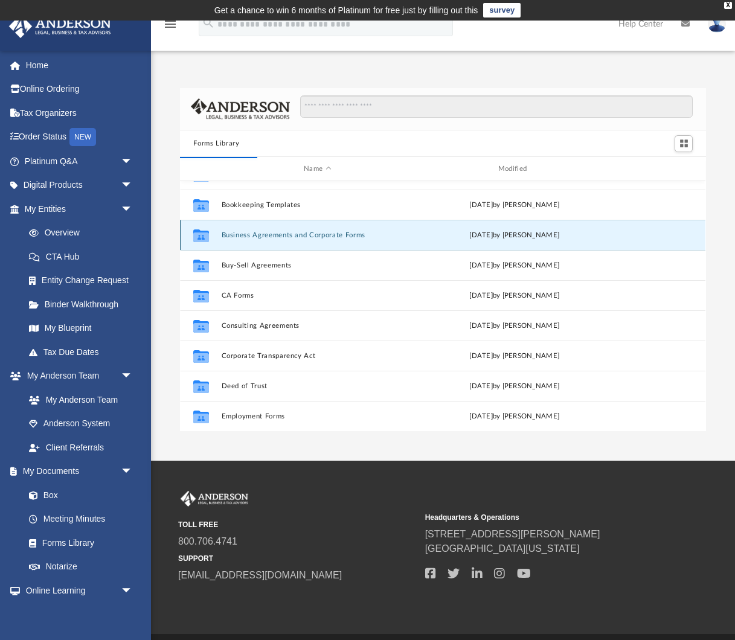
click at [307, 234] on button "Business Agreements and Corporate Forms" at bounding box center [318, 235] width 192 height 8
click at [250, 234] on button "Business Agreements and Corporate Forms" at bounding box center [318, 235] width 192 height 8
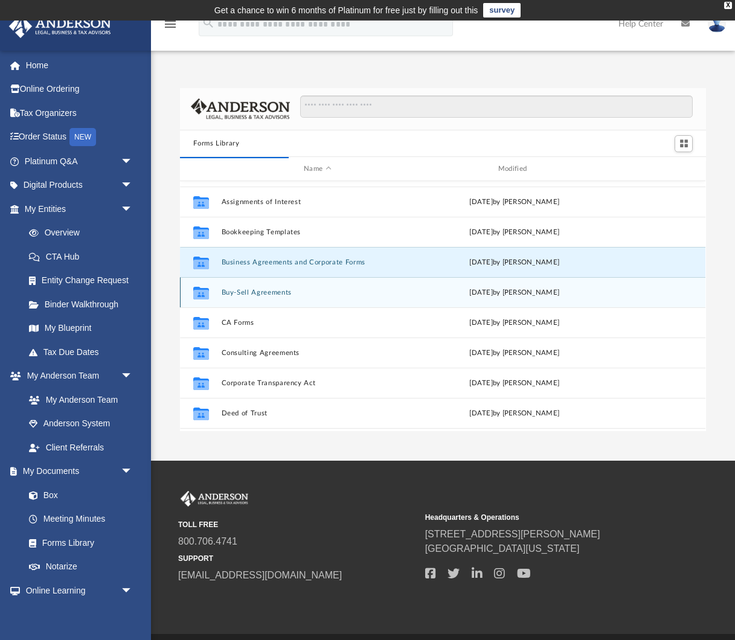
scroll to position [89, 0]
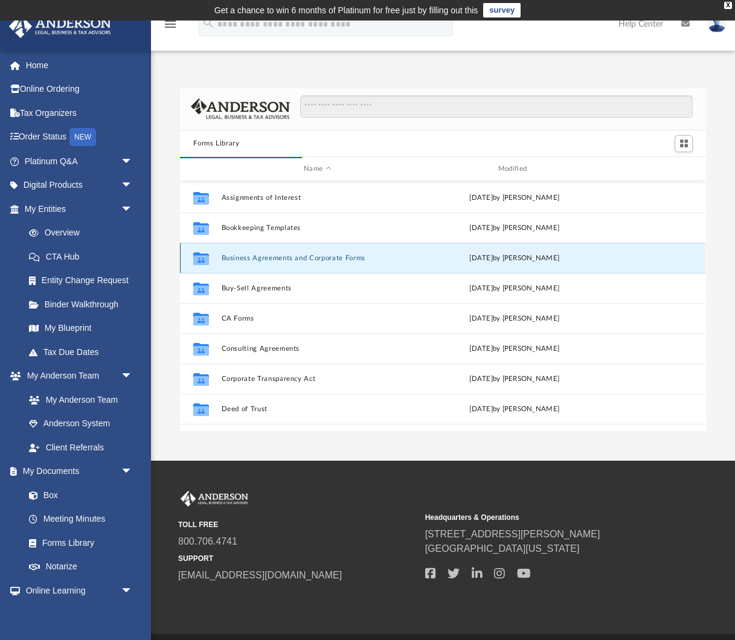
click at [203, 259] on icon "grid" at bounding box center [201, 260] width 16 height 10
click at [253, 258] on button "Business Agreements and Corporate Forms" at bounding box center [318, 258] width 192 height 8
click at [254, 257] on button "Business Agreements and Corporate Forms" at bounding box center [318, 258] width 192 height 8
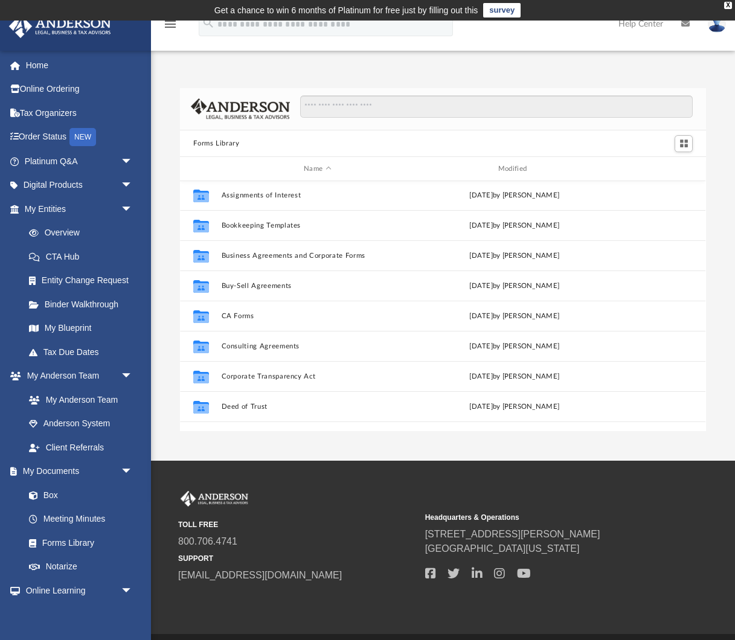
scroll to position [94, 0]
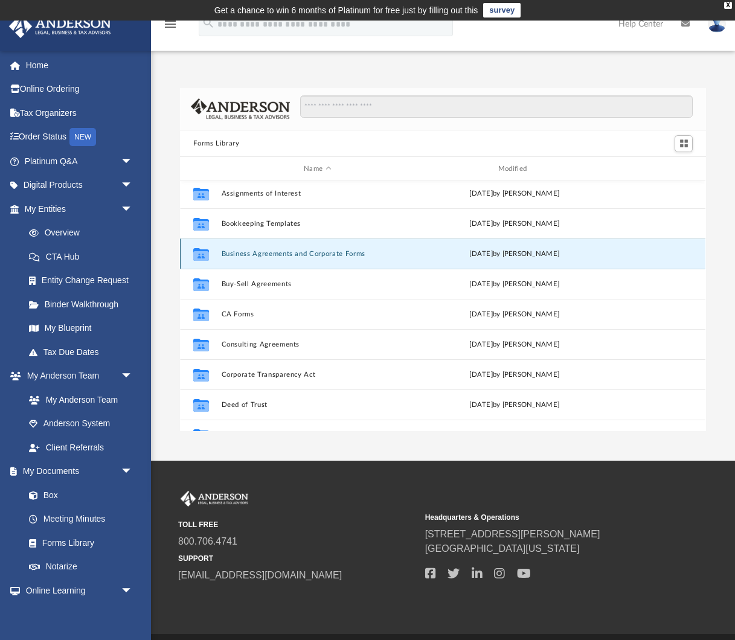
click at [264, 253] on button "Business Agreements and Corporate Forms" at bounding box center [318, 254] width 192 height 8
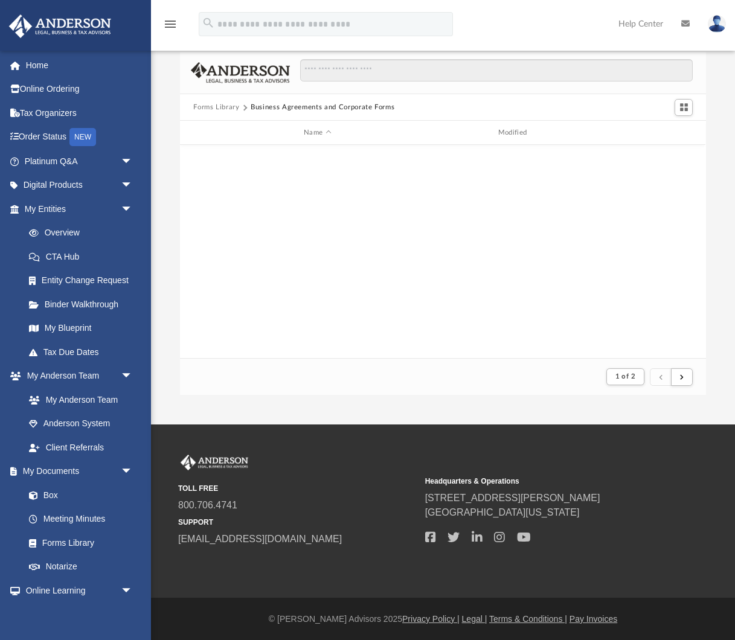
scroll to position [0, 0]
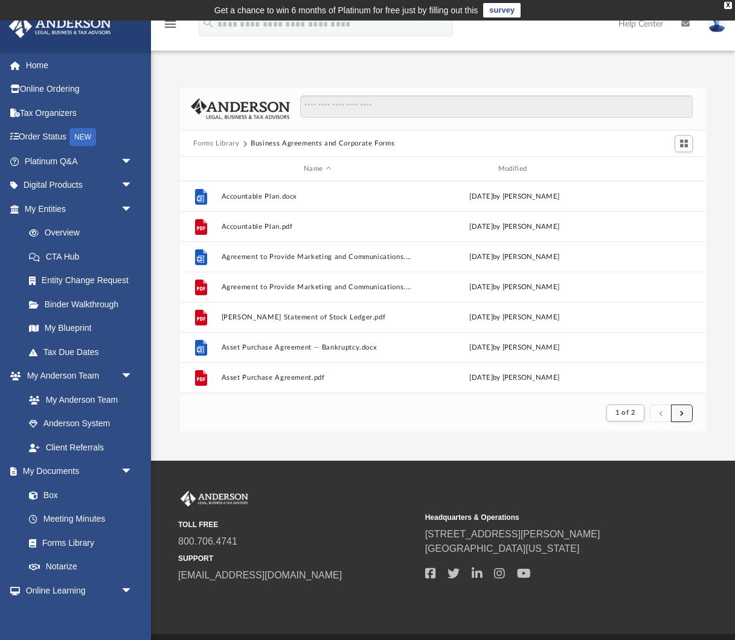
click at [682, 415] on span "submit" at bounding box center [682, 412] width 4 height 7
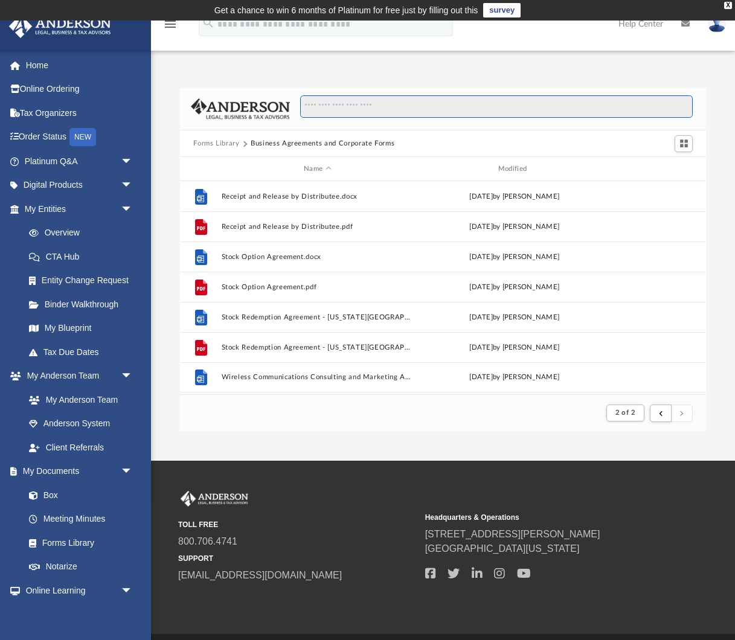
click at [377, 112] on input "Search files and folders" at bounding box center [496, 106] width 392 height 23
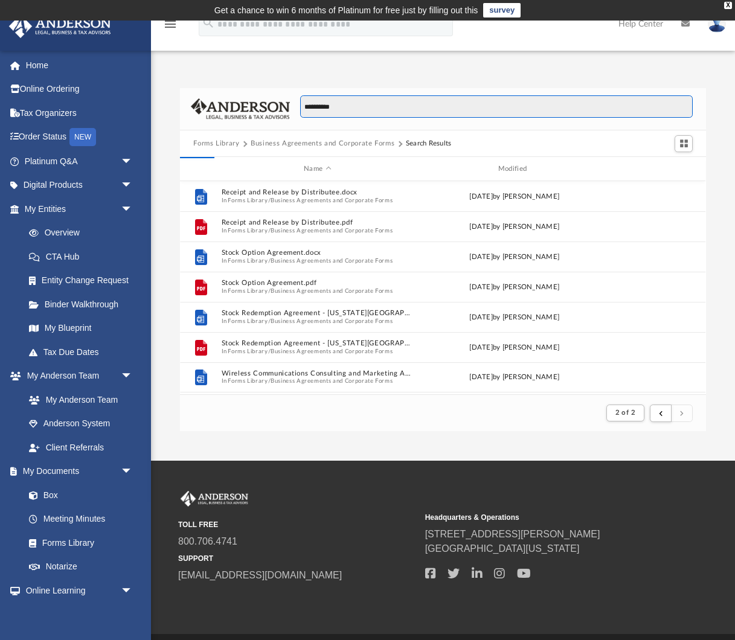
type input "**********"
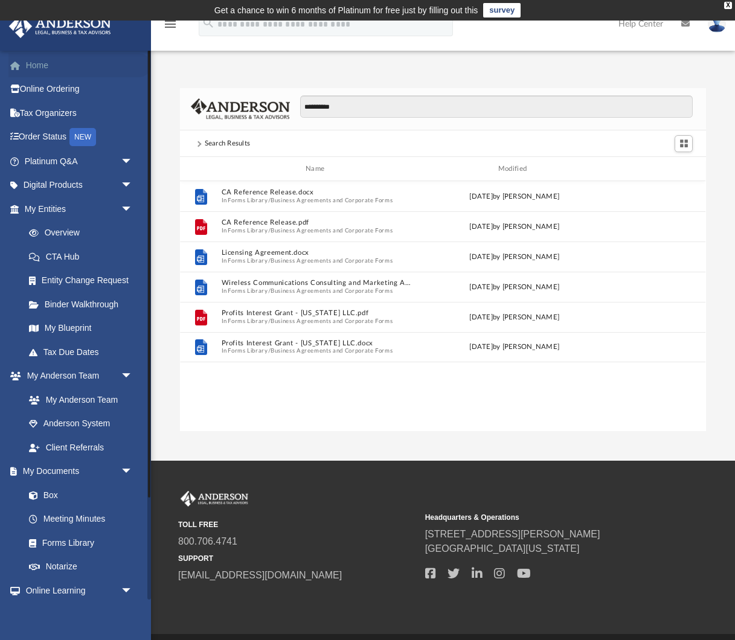
click at [39, 62] on link "Home" at bounding box center [79, 65] width 142 height 24
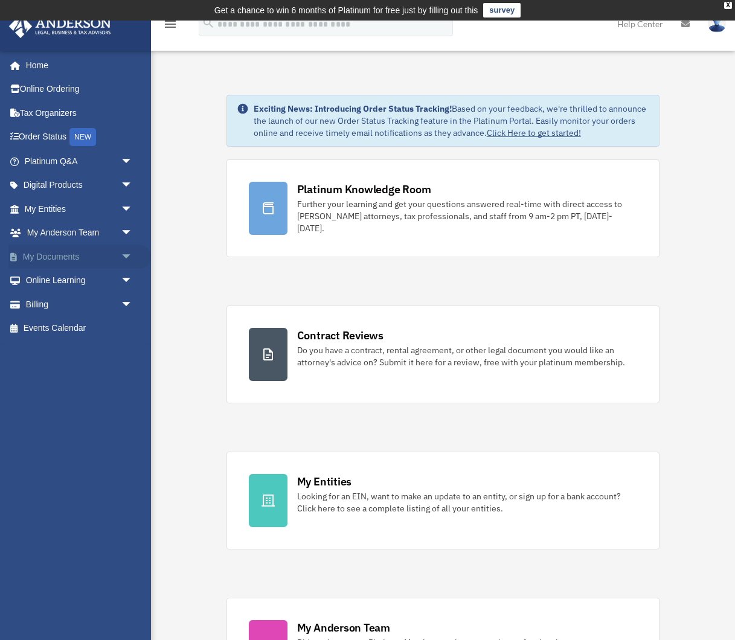
click at [127, 257] on span "arrow_drop_down" at bounding box center [133, 257] width 24 height 25
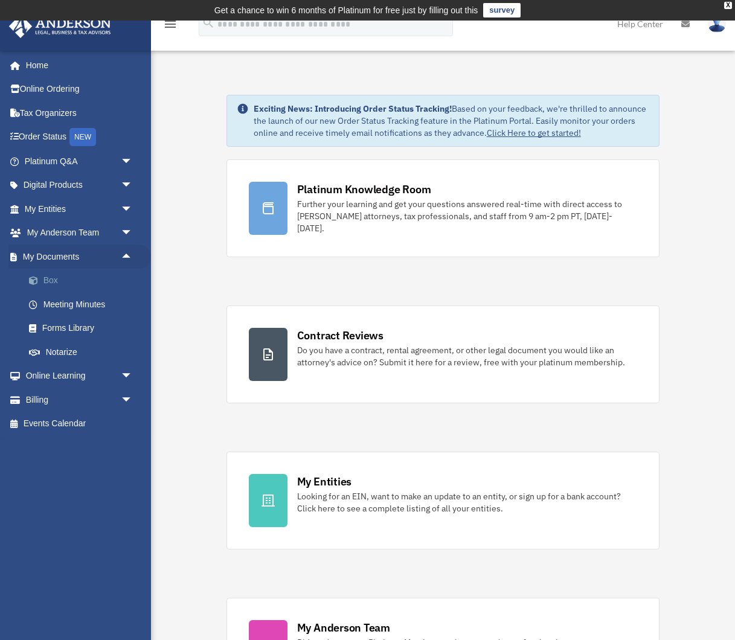
click at [53, 278] on link "Box" at bounding box center [84, 281] width 134 height 24
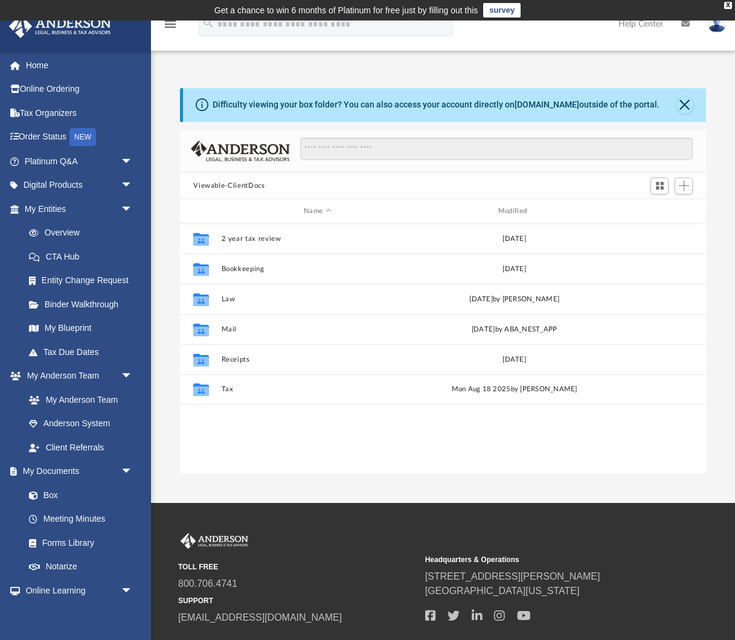
scroll to position [274, 525]
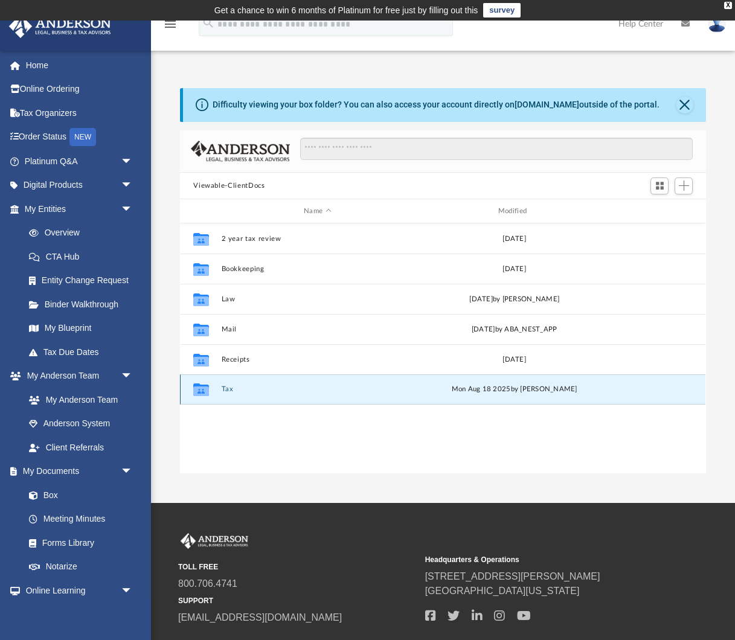
click at [228, 392] on button "Tax" at bounding box center [318, 390] width 192 height 8
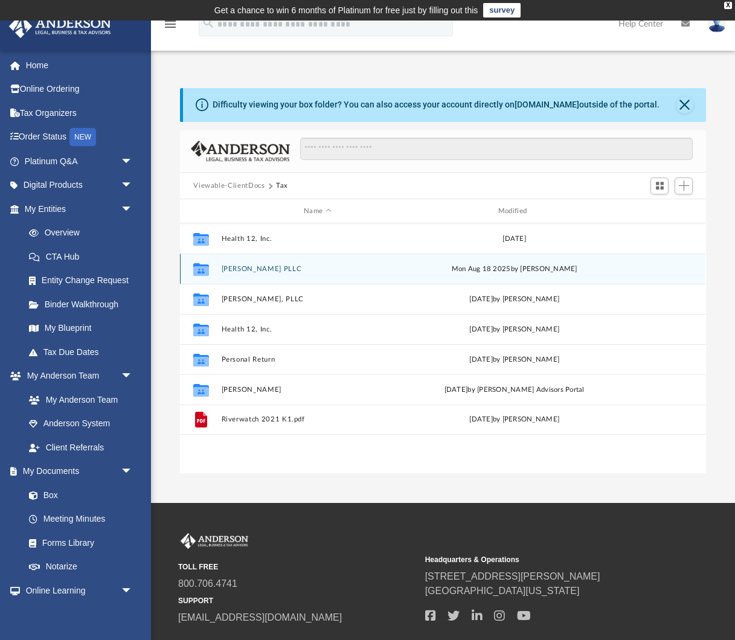
click at [272, 267] on button "[PERSON_NAME] PLLC" at bounding box center [318, 269] width 192 height 8
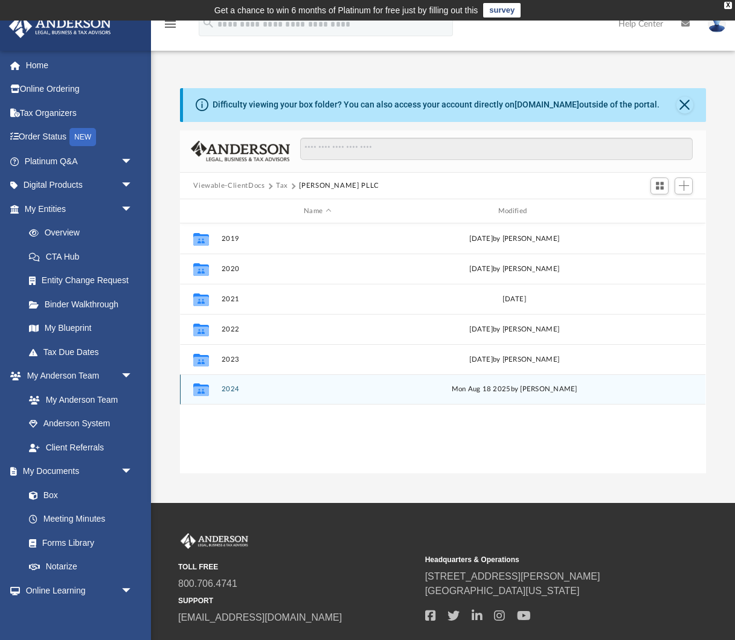
click at [225, 388] on button "2024" at bounding box center [318, 390] width 192 height 8
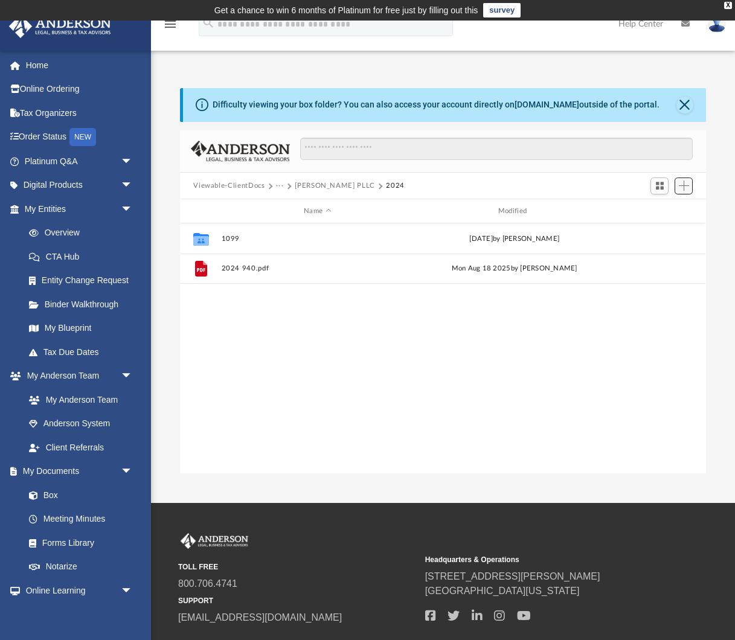
click at [683, 185] on span "Add" at bounding box center [684, 186] width 10 height 10
click at [661, 211] on li "Upload" at bounding box center [666, 209] width 39 height 13
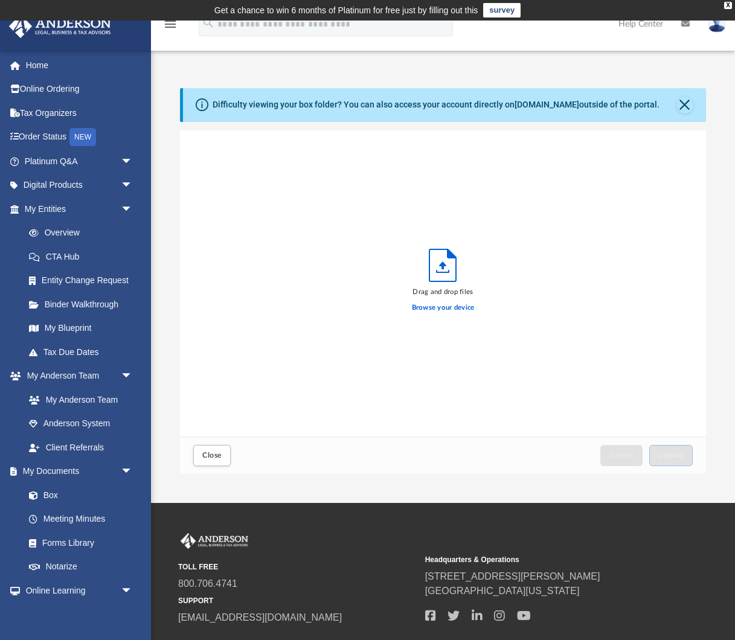
scroll to position [306, 525]
click at [435, 307] on label "Browse your device" at bounding box center [443, 308] width 63 height 11
click at [0, 0] on input "Browse your device" at bounding box center [0, 0] width 0 height 0
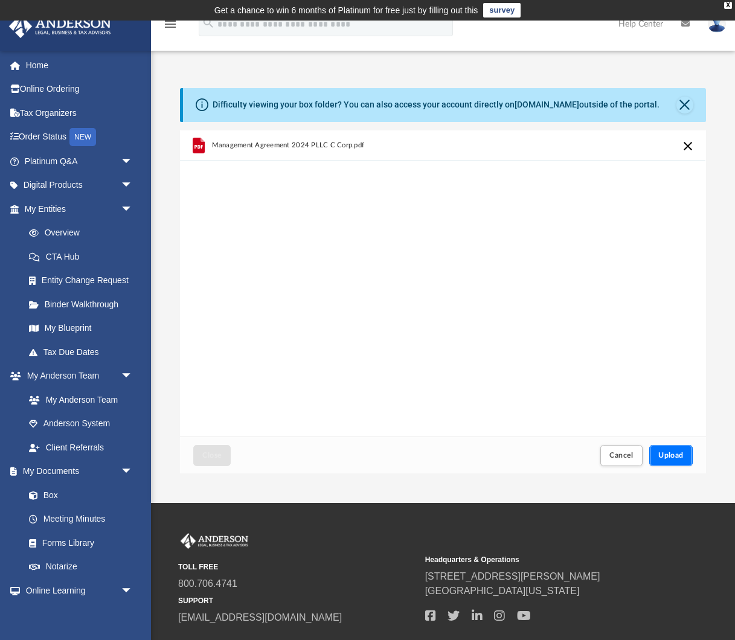
click at [669, 455] on span "Upload" at bounding box center [670, 455] width 25 height 7
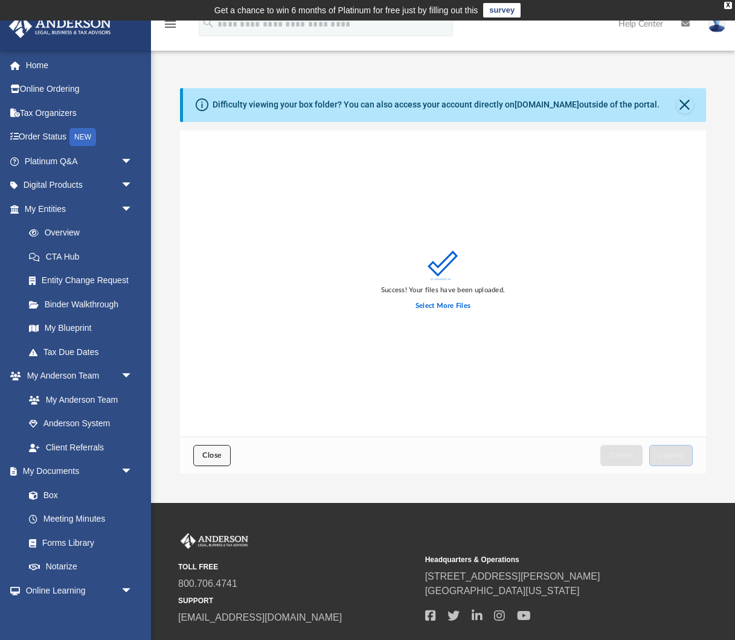
click at [214, 452] on span "Close" at bounding box center [211, 455] width 19 height 7
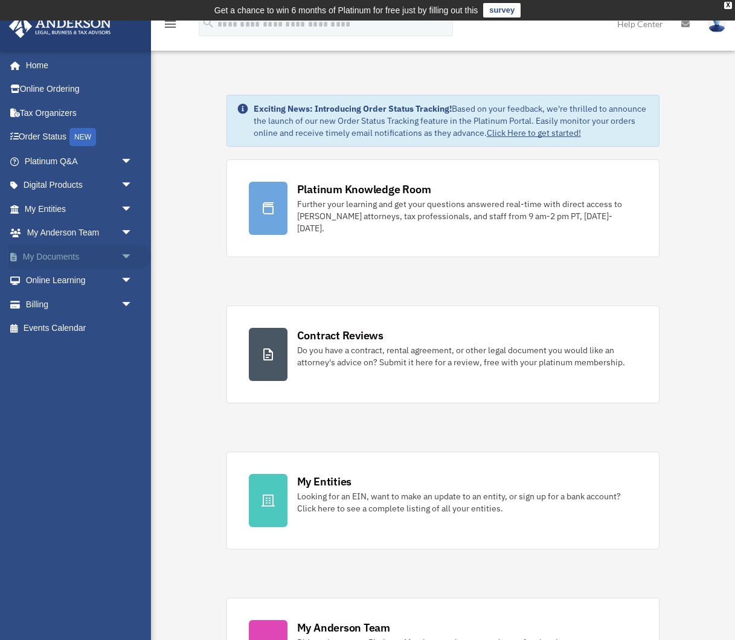
drag, startPoint x: 129, startPoint y: 255, endPoint x: 119, endPoint y: 257, distance: 10.4
click at [129, 255] on span "arrow_drop_down" at bounding box center [133, 257] width 24 height 25
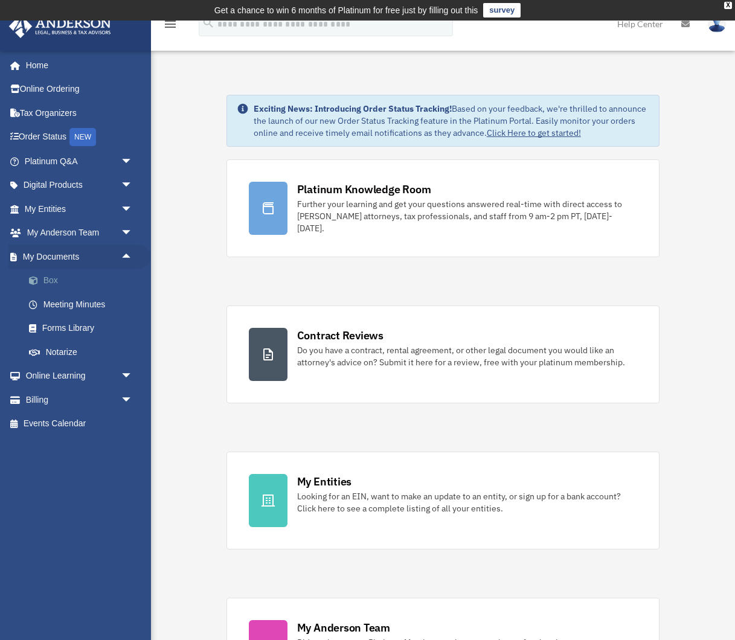
click at [54, 280] on link "Box" at bounding box center [84, 281] width 134 height 24
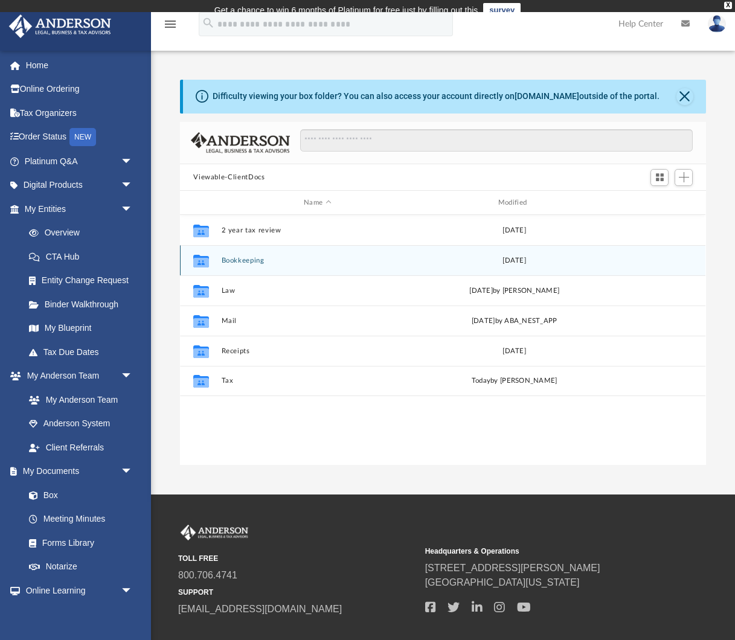
scroll to position [274, 525]
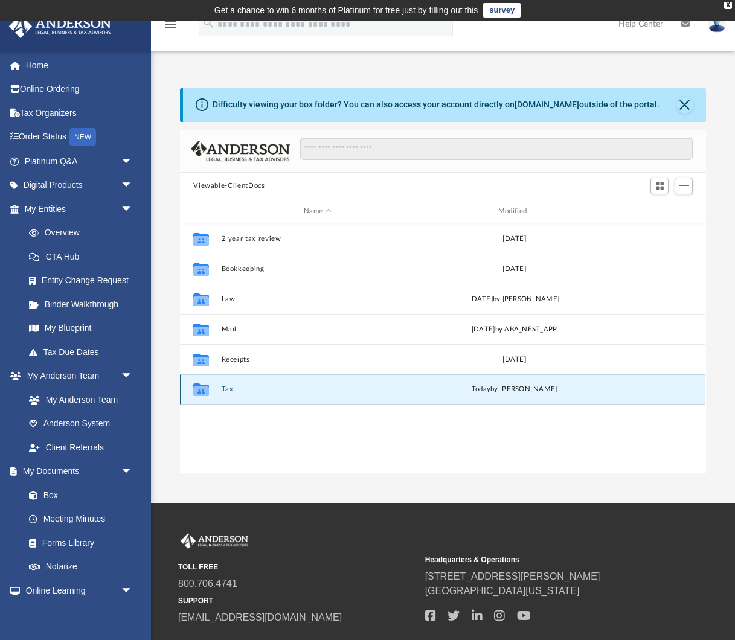
click at [228, 390] on button "Tax" at bounding box center [318, 390] width 192 height 8
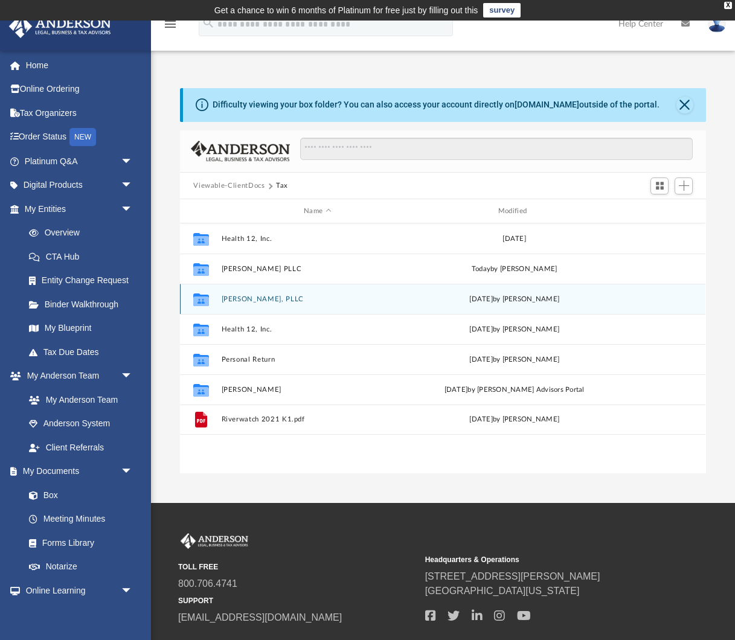
click at [283, 295] on button "[PERSON_NAME], PLLC" at bounding box center [318, 299] width 192 height 8
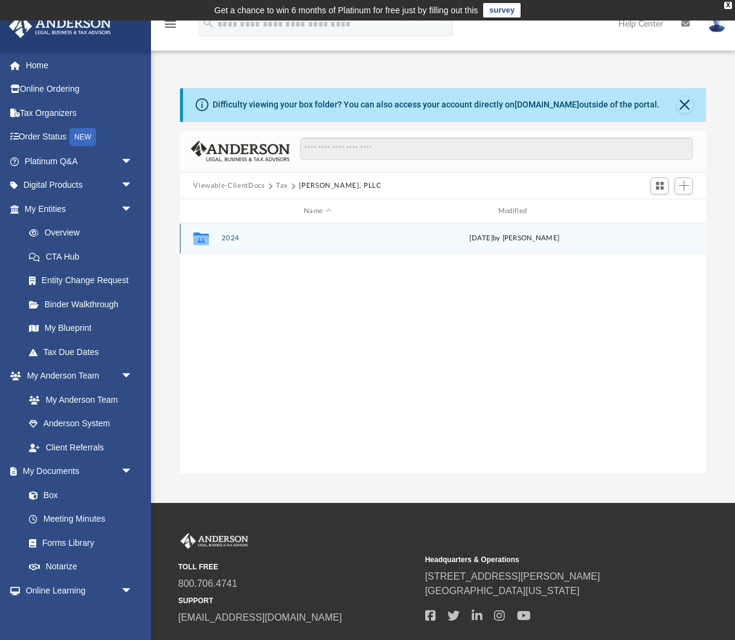
click at [232, 239] on button "2024" at bounding box center [318, 239] width 192 height 8
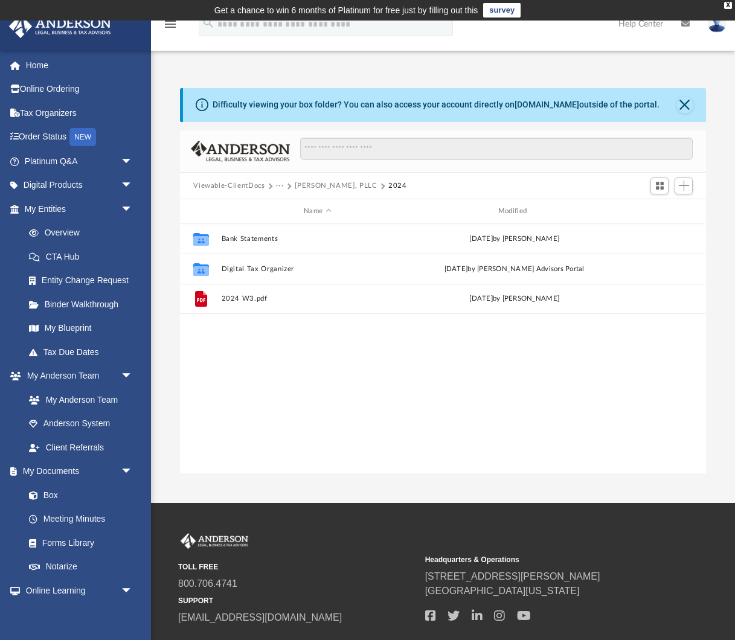
click at [316, 187] on button "[PERSON_NAME], PLLC" at bounding box center [336, 186] width 82 height 11
click at [283, 186] on button "Tax" at bounding box center [282, 186] width 12 height 11
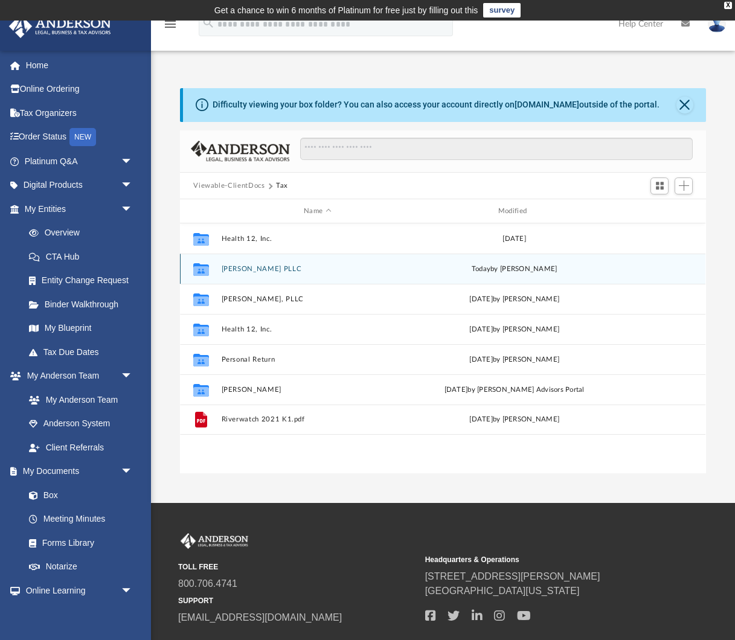
click at [251, 270] on button "[PERSON_NAME] PLLC" at bounding box center [318, 269] width 192 height 8
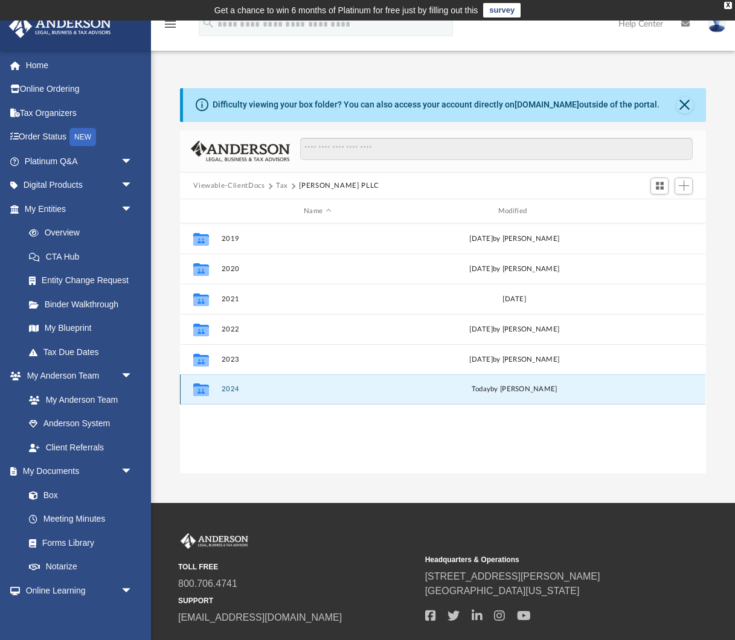
click at [232, 386] on button "2024" at bounding box center [318, 390] width 192 height 8
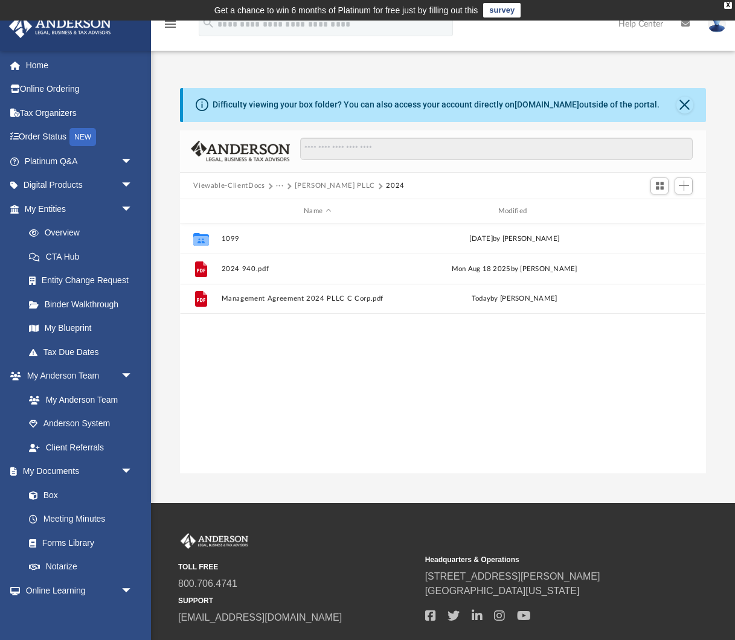
click at [322, 187] on button "[PERSON_NAME] PLLC" at bounding box center [335, 186] width 80 height 11
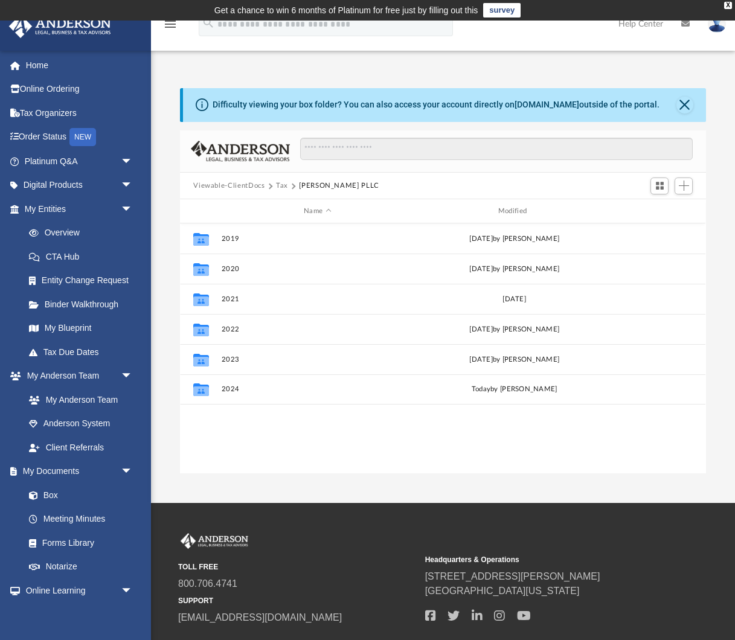
click at [279, 184] on button "Tax" at bounding box center [282, 186] width 12 height 11
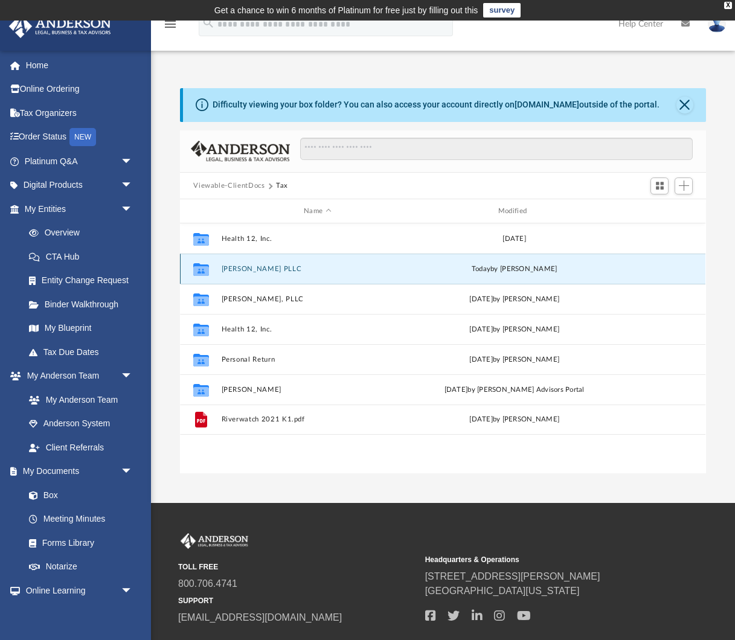
click at [261, 271] on button "[PERSON_NAME] PLLC" at bounding box center [318, 269] width 192 height 8
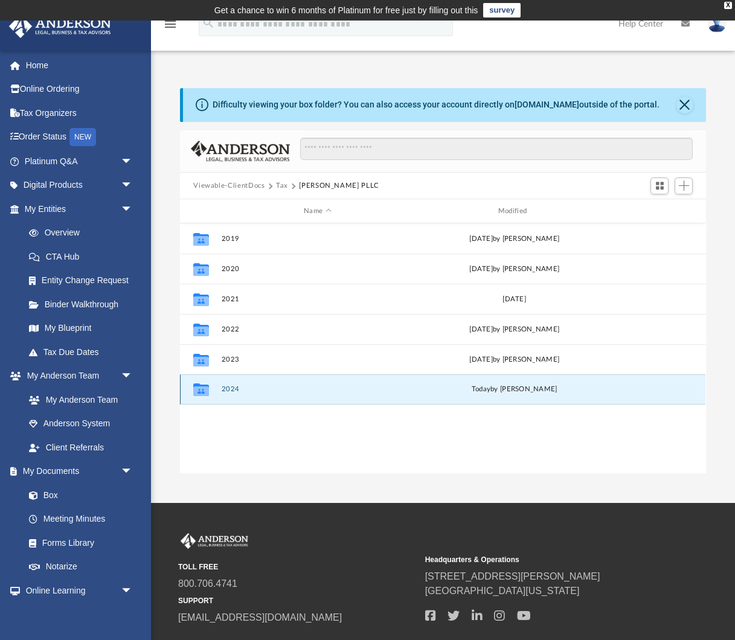
click at [235, 389] on button "2024" at bounding box center [318, 390] width 192 height 8
